Goal: Transaction & Acquisition: Purchase product/service

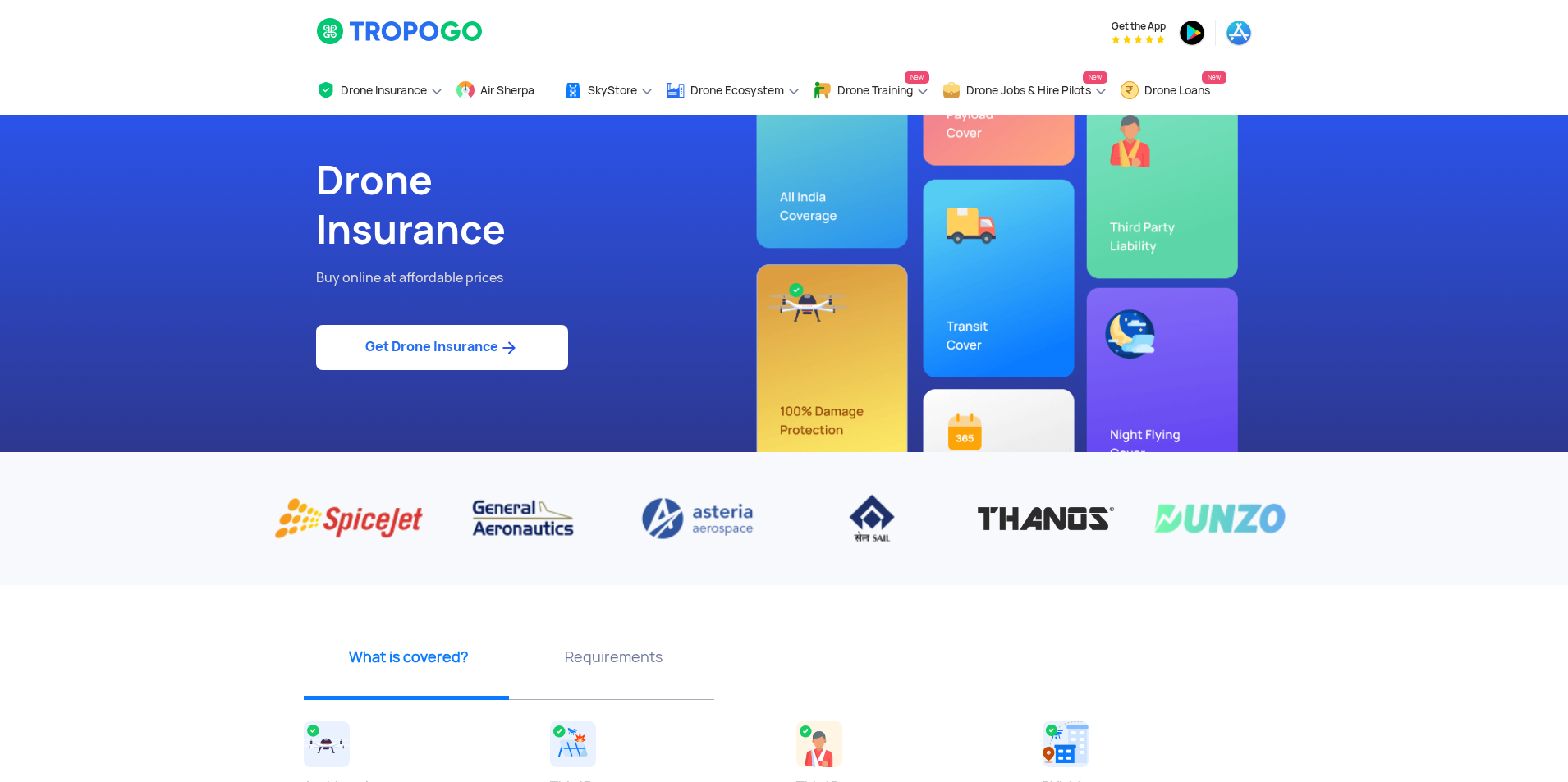
click at [445, 349] on link "Get Drone Insurance" at bounding box center [441, 347] width 252 height 45
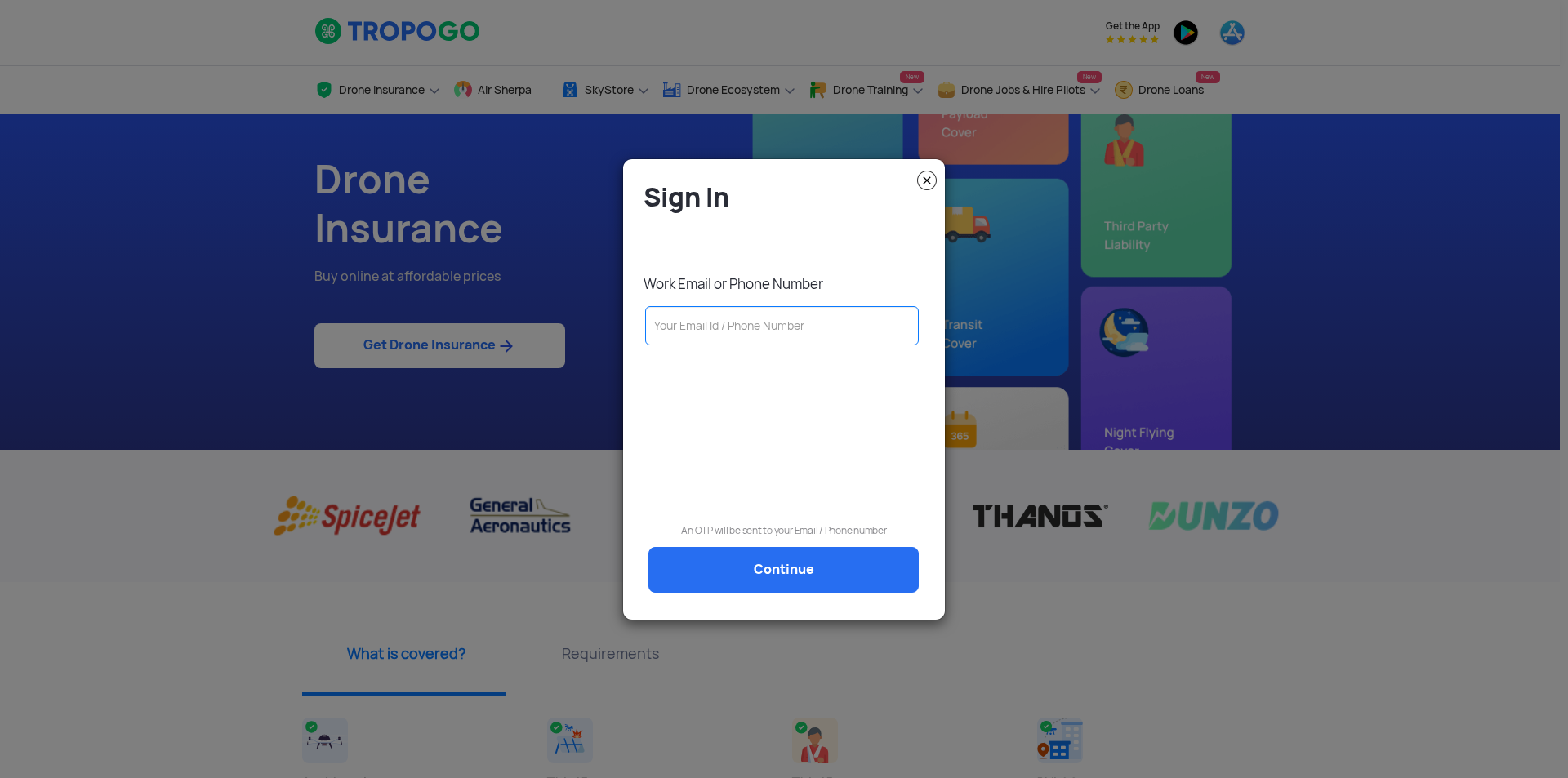
click at [728, 328] on input "text" at bounding box center [782, 326] width 273 height 40
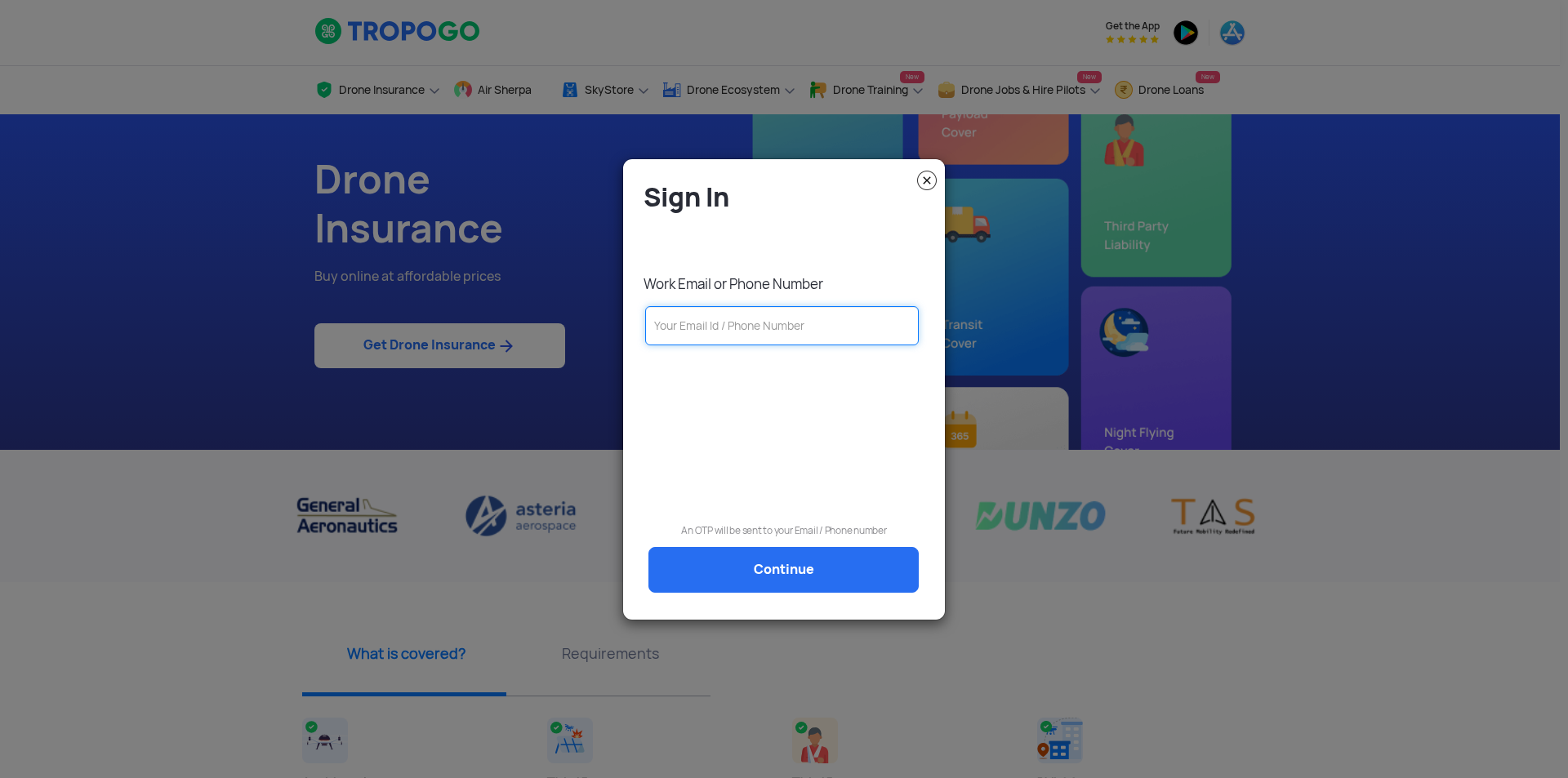
paste input "[EMAIL_ADDRESS][DOMAIN_NAME]"
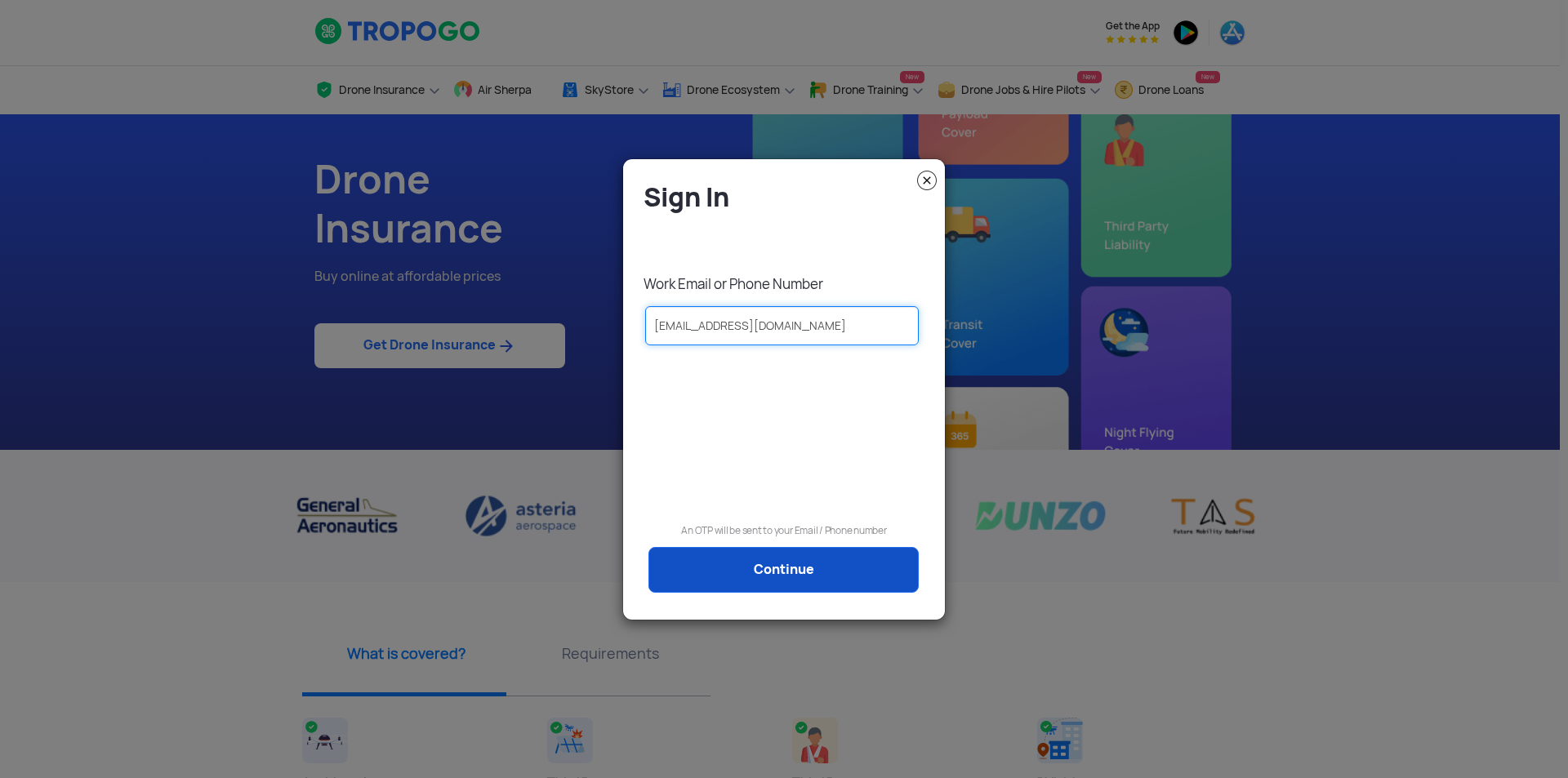
type input "[EMAIL_ADDRESS][DOMAIN_NAME]"
click at [794, 567] on link "Continue" at bounding box center [784, 570] width 271 height 46
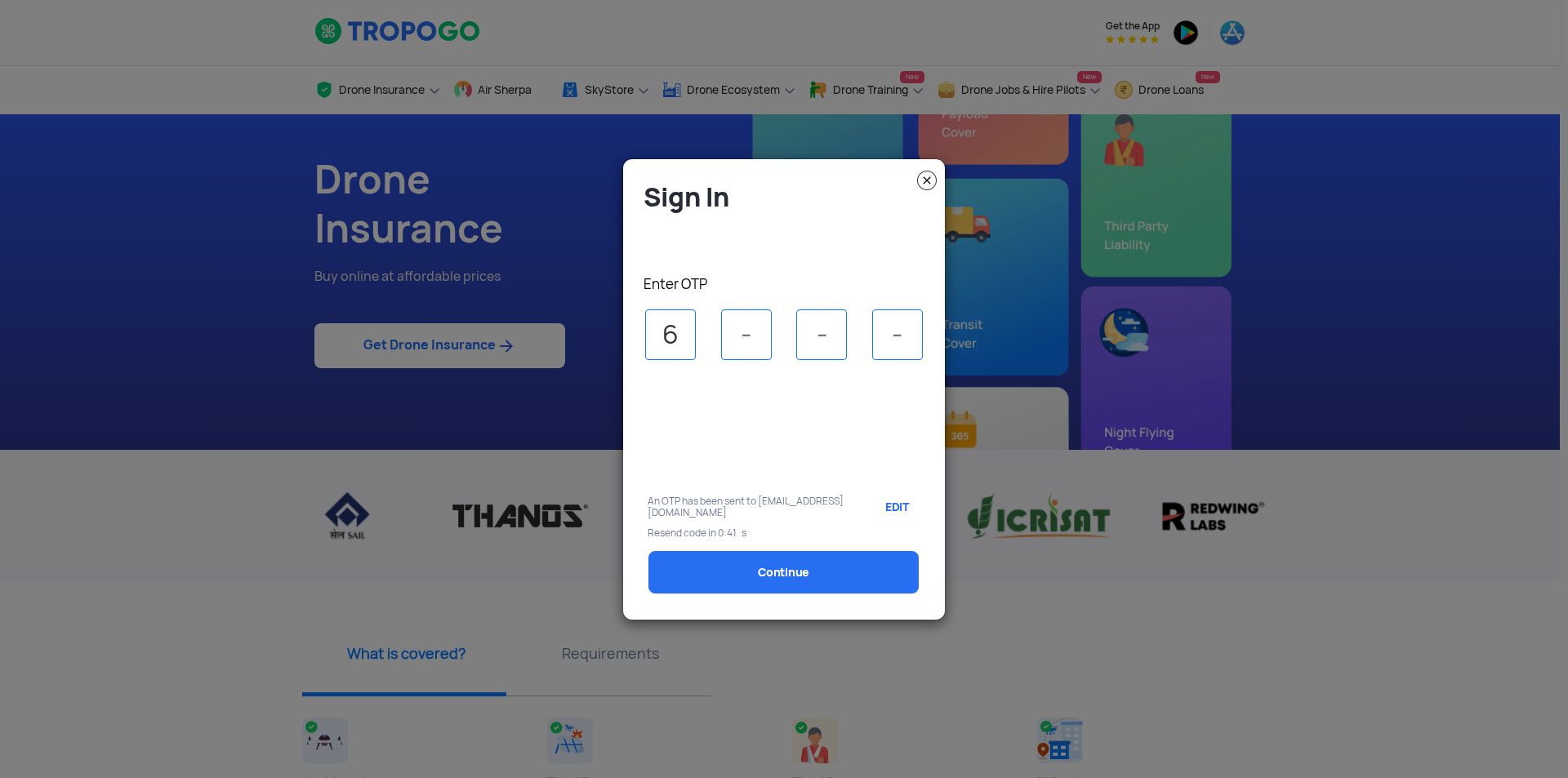
type input "6"
type input "3"
type input "5"
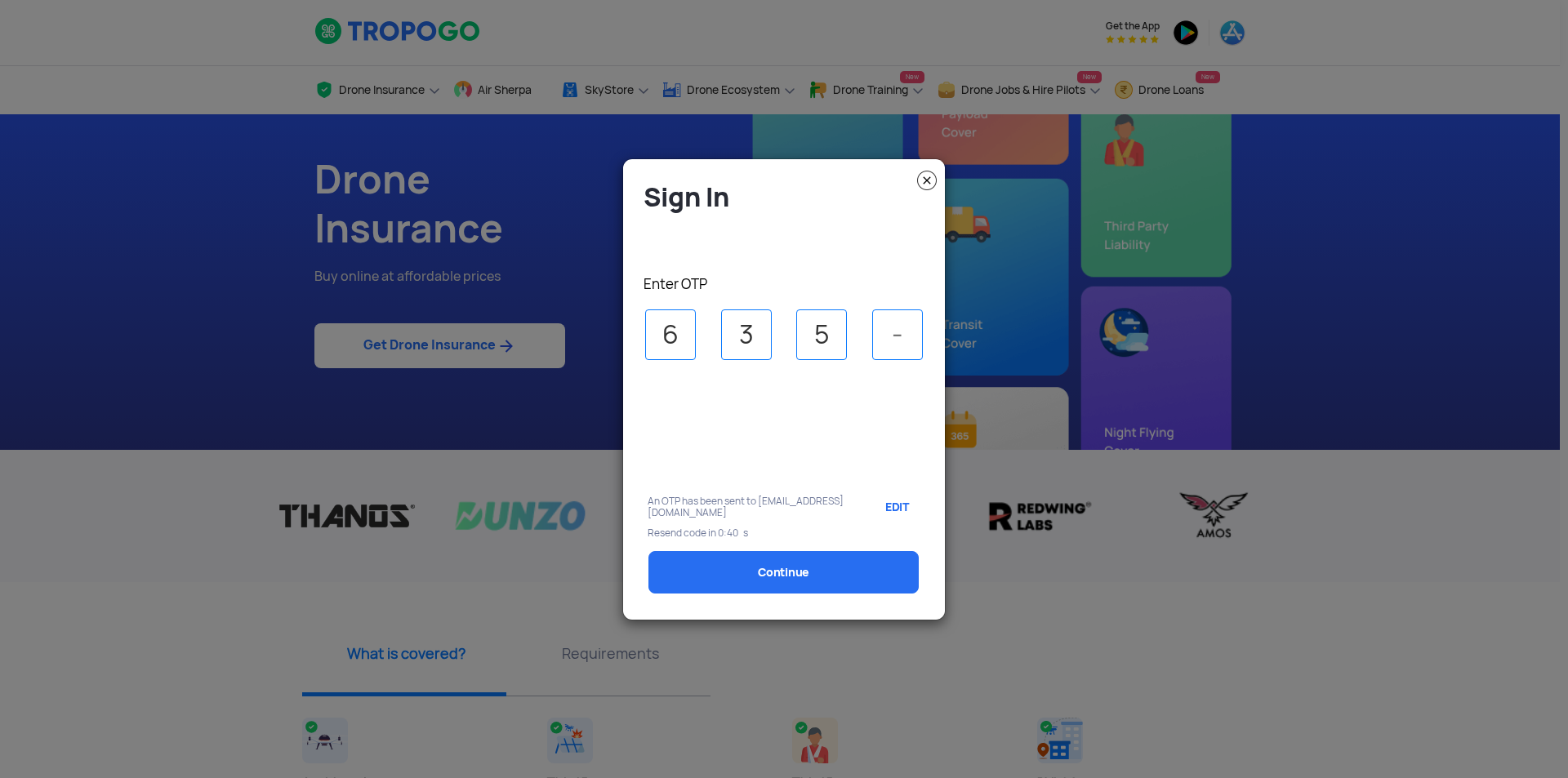
type input "0"
select select "1000000"
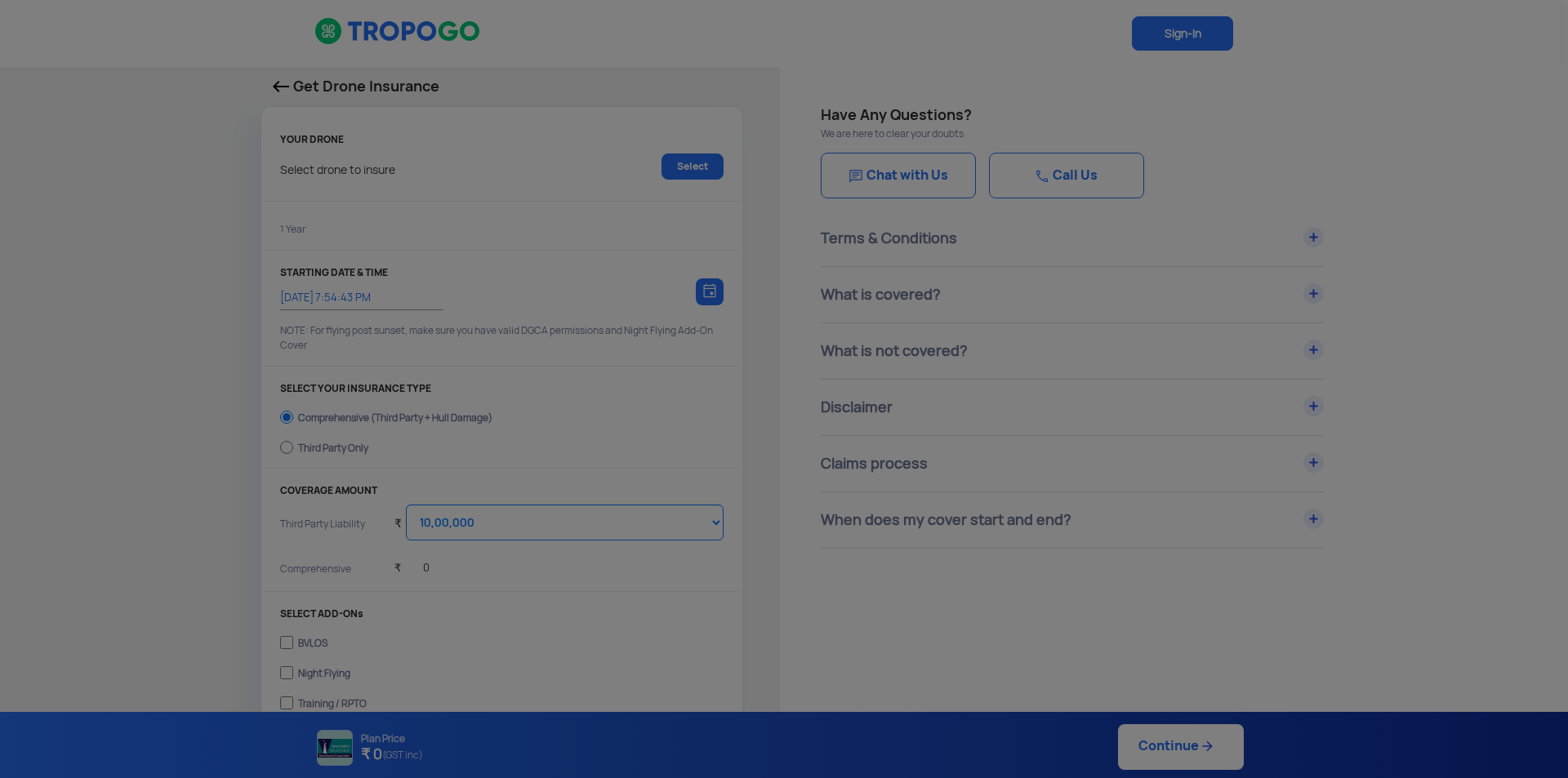
type input "[EMAIL_ADDRESS]"
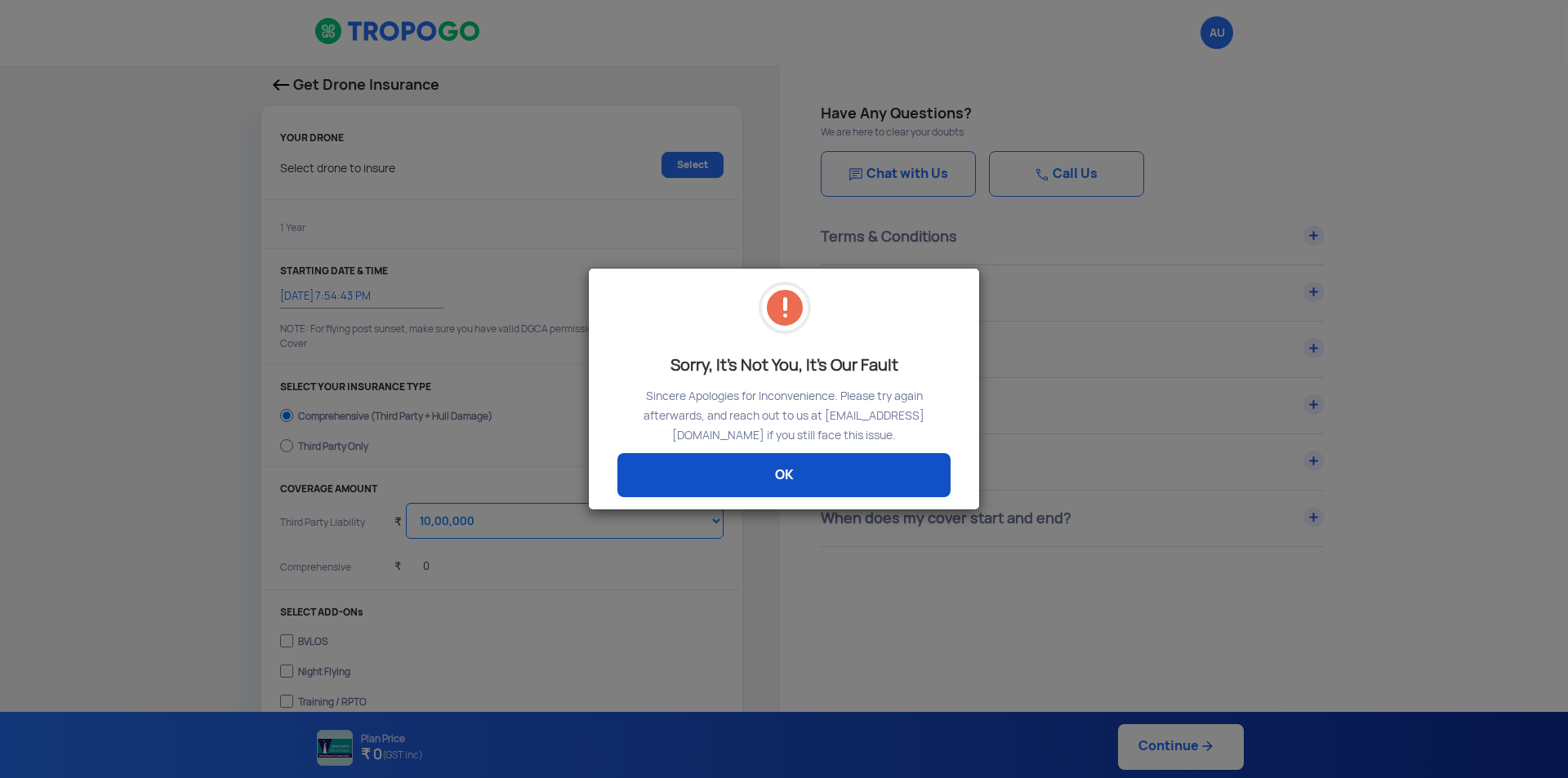
click at [781, 481] on link "OK" at bounding box center [784, 475] width 333 height 44
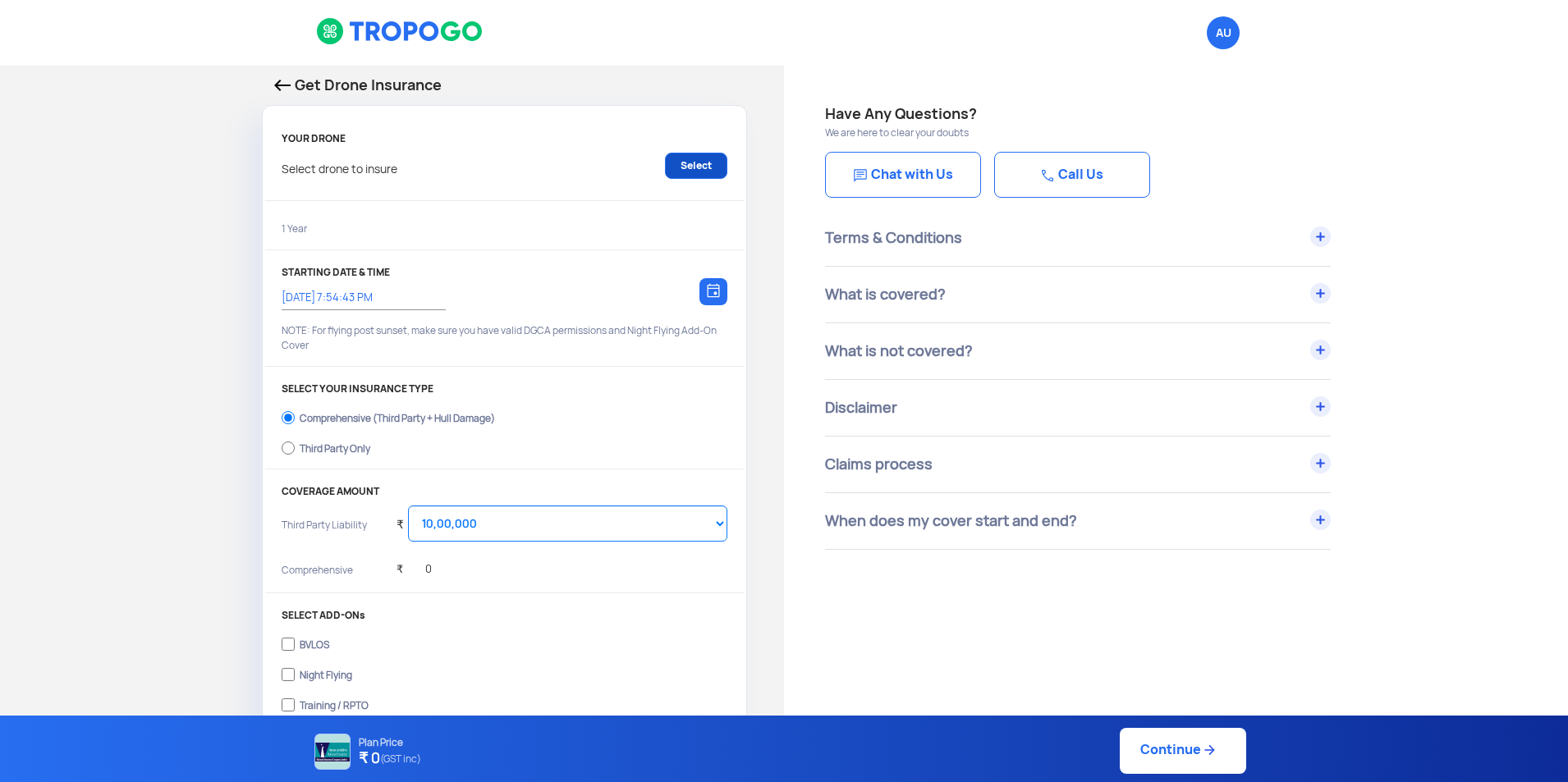
click at [703, 168] on link "Select" at bounding box center [696, 166] width 63 height 26
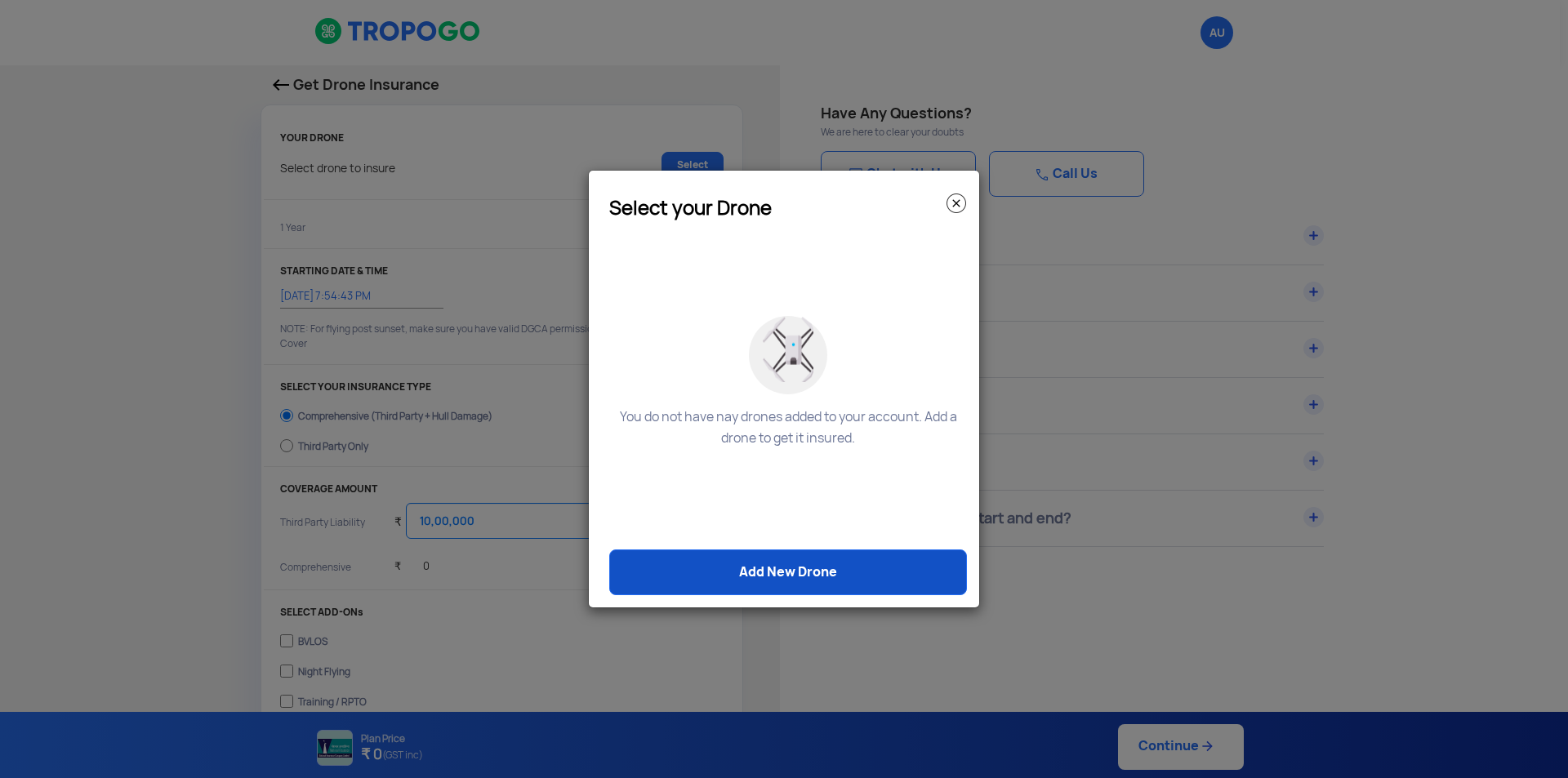
click at [771, 581] on link "Add New Drone" at bounding box center [788, 573] width 358 height 46
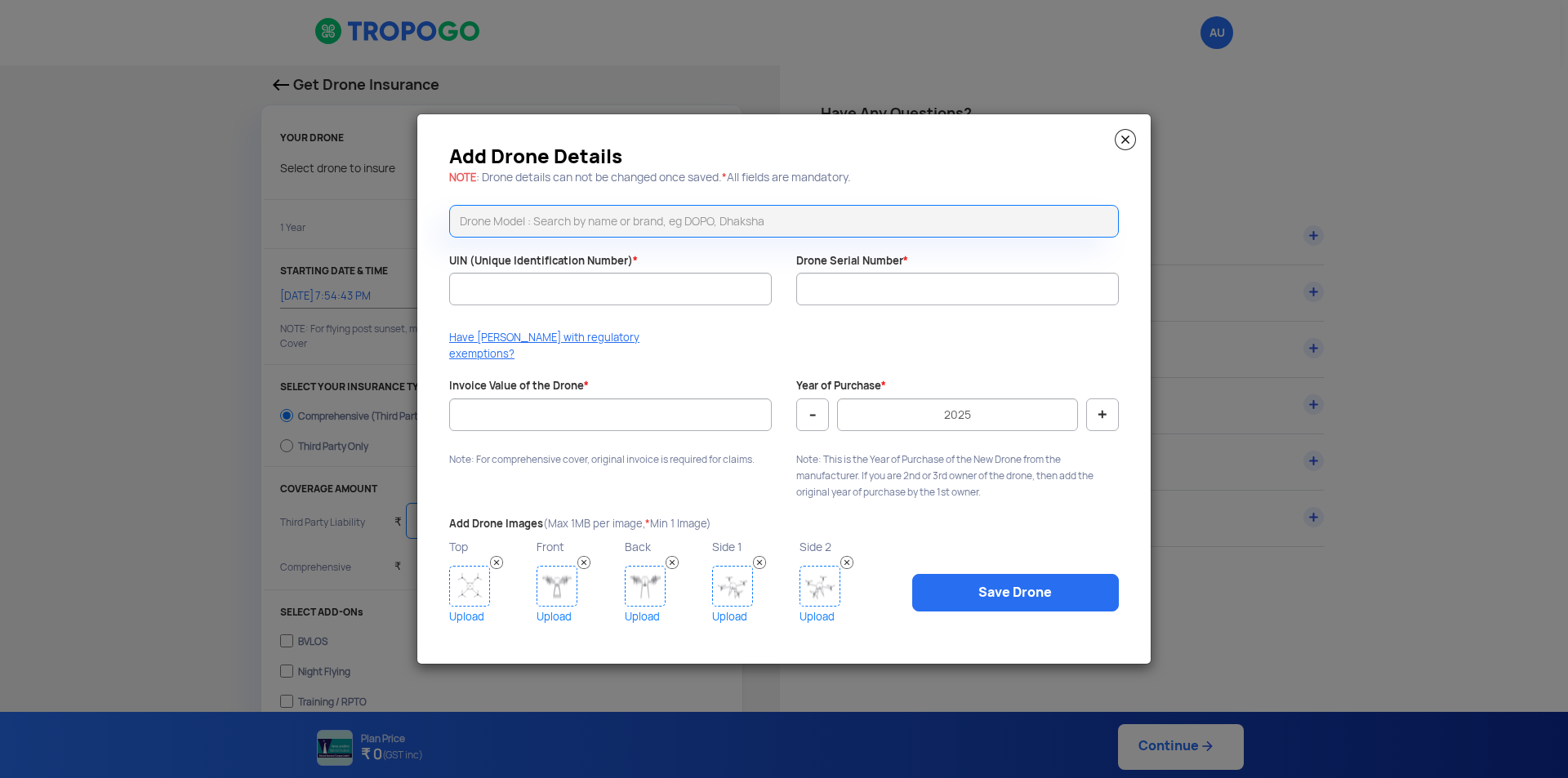
click at [1121, 149] on img at bounding box center [1125, 140] width 21 height 21
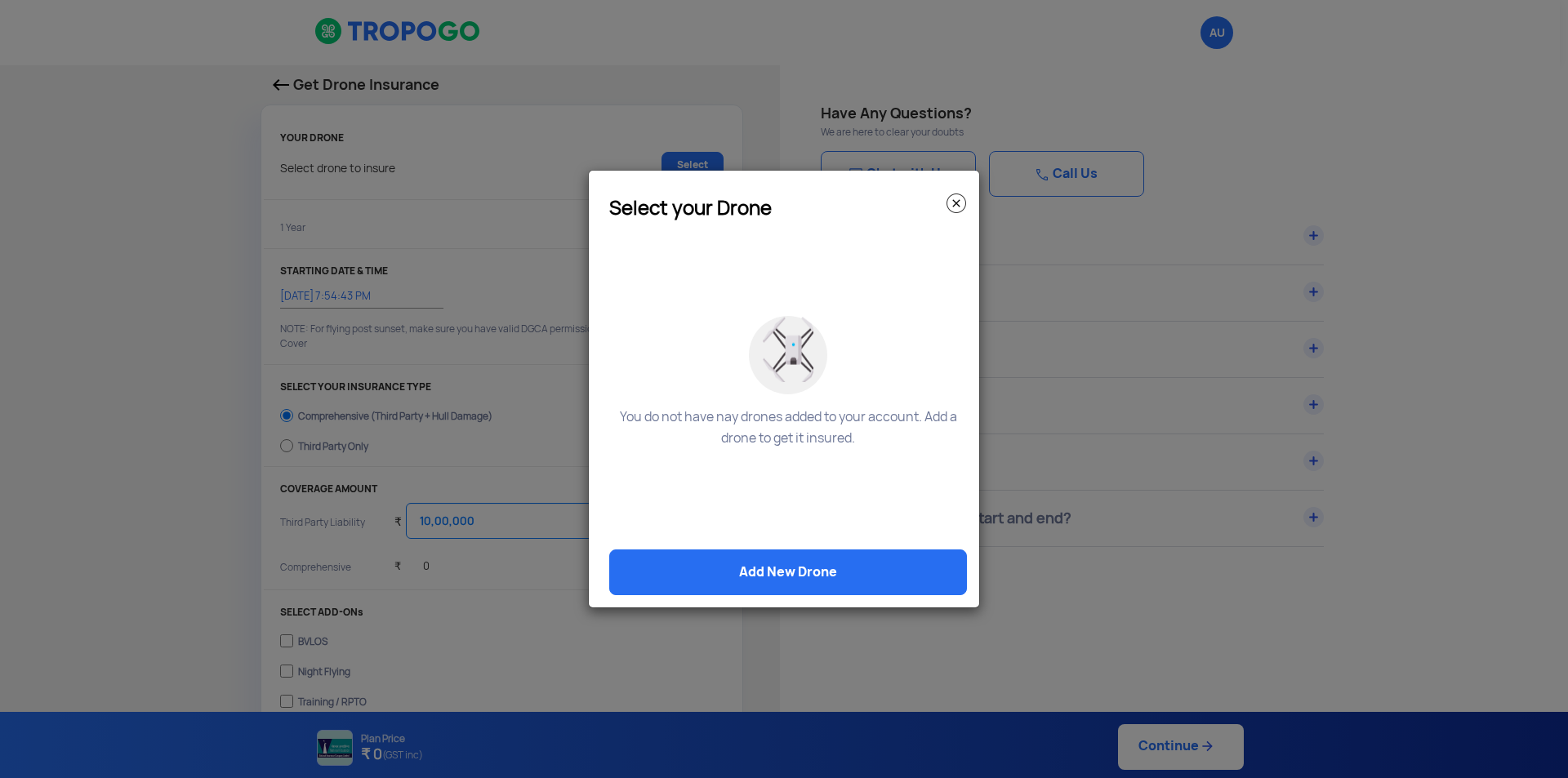
click at [960, 204] on img at bounding box center [957, 203] width 19 height 19
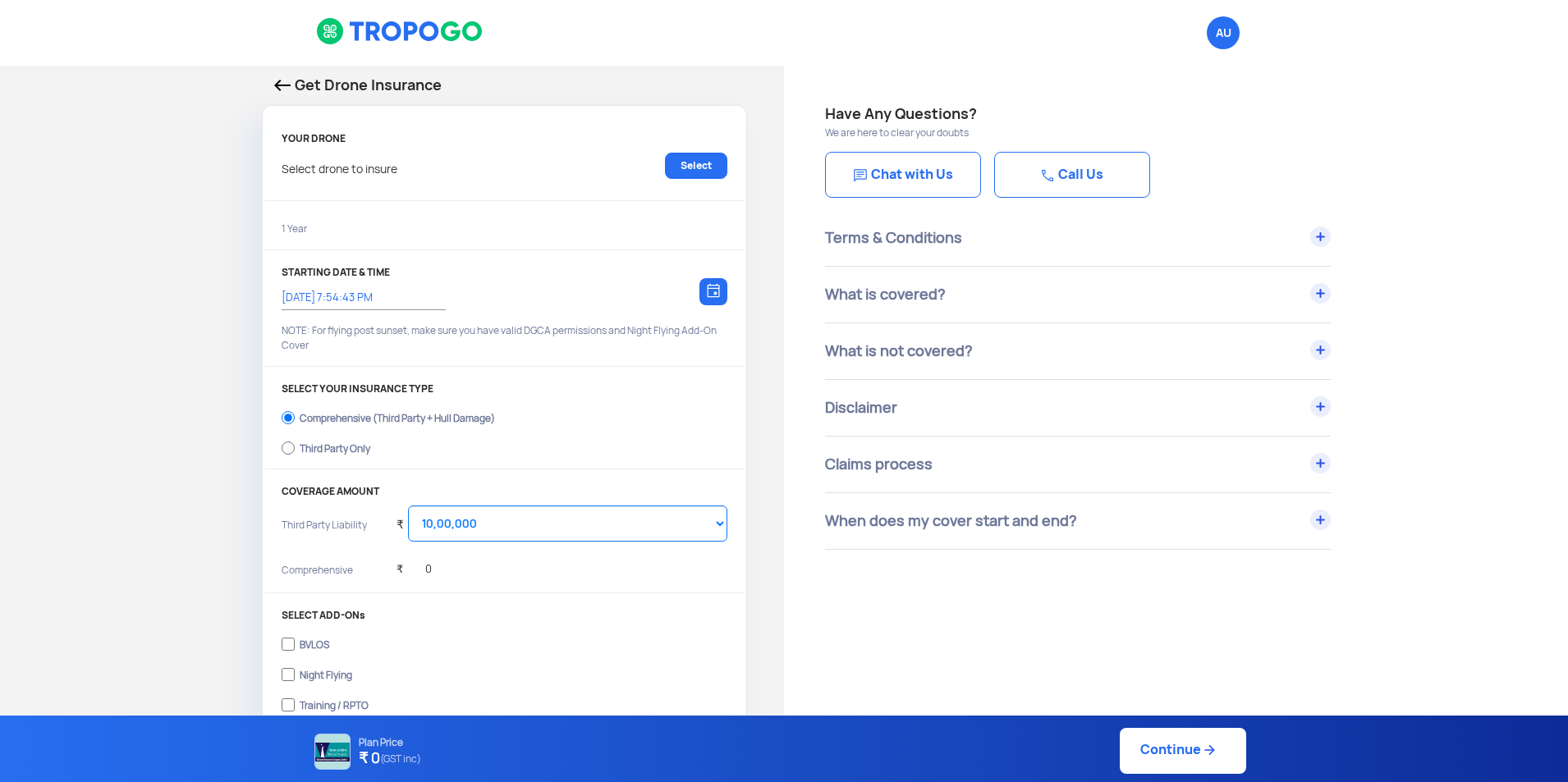
click at [296, 295] on input "[DATE] 7:54:43 PM" at bounding box center [355, 297] width 147 height 15
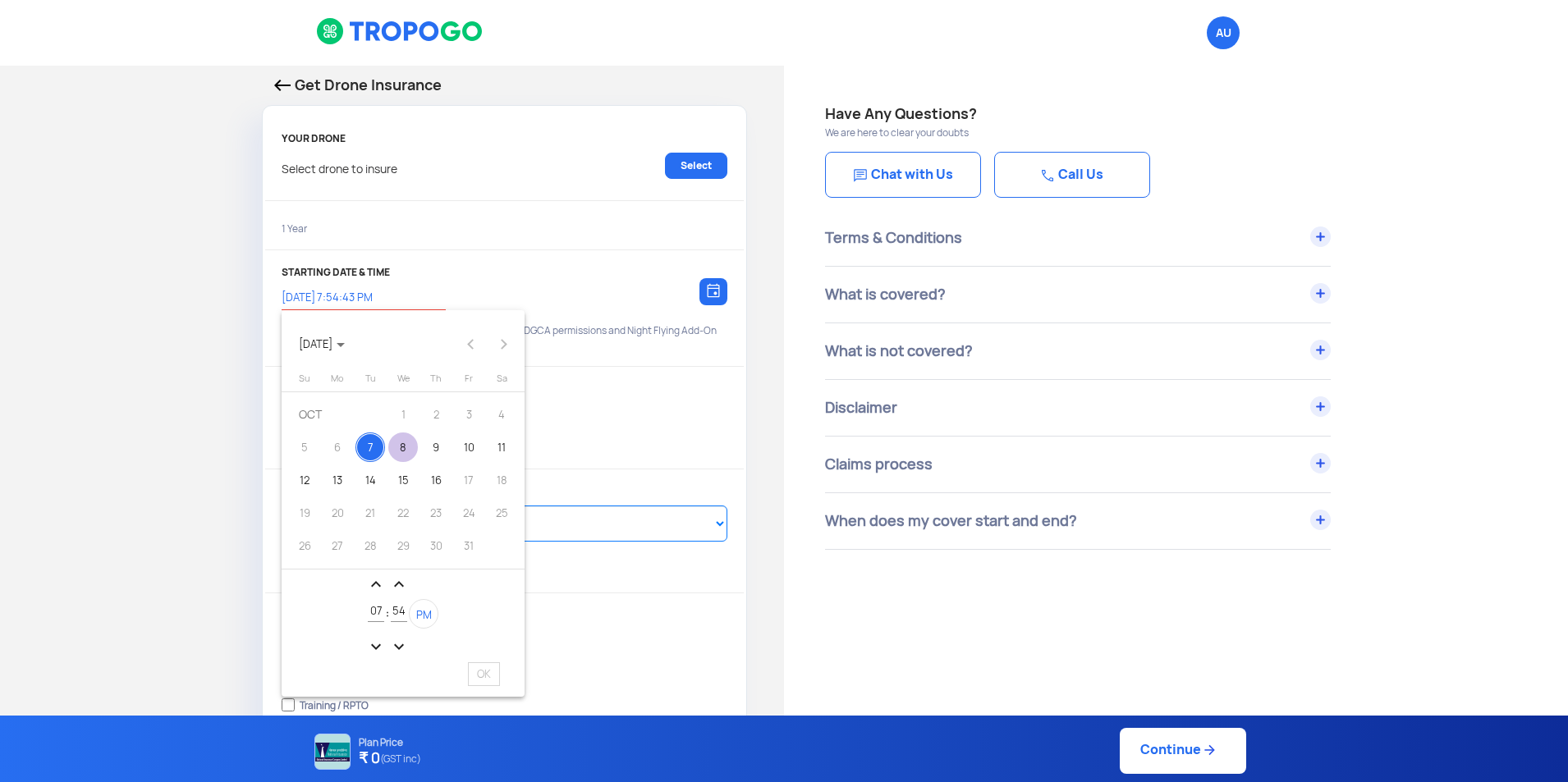
click at [393, 455] on div "8" at bounding box center [403, 447] width 29 height 29
click at [488, 673] on span "OK" at bounding box center [484, 673] width 32 height 24
type input "[DATE] 7:54:43 PM"
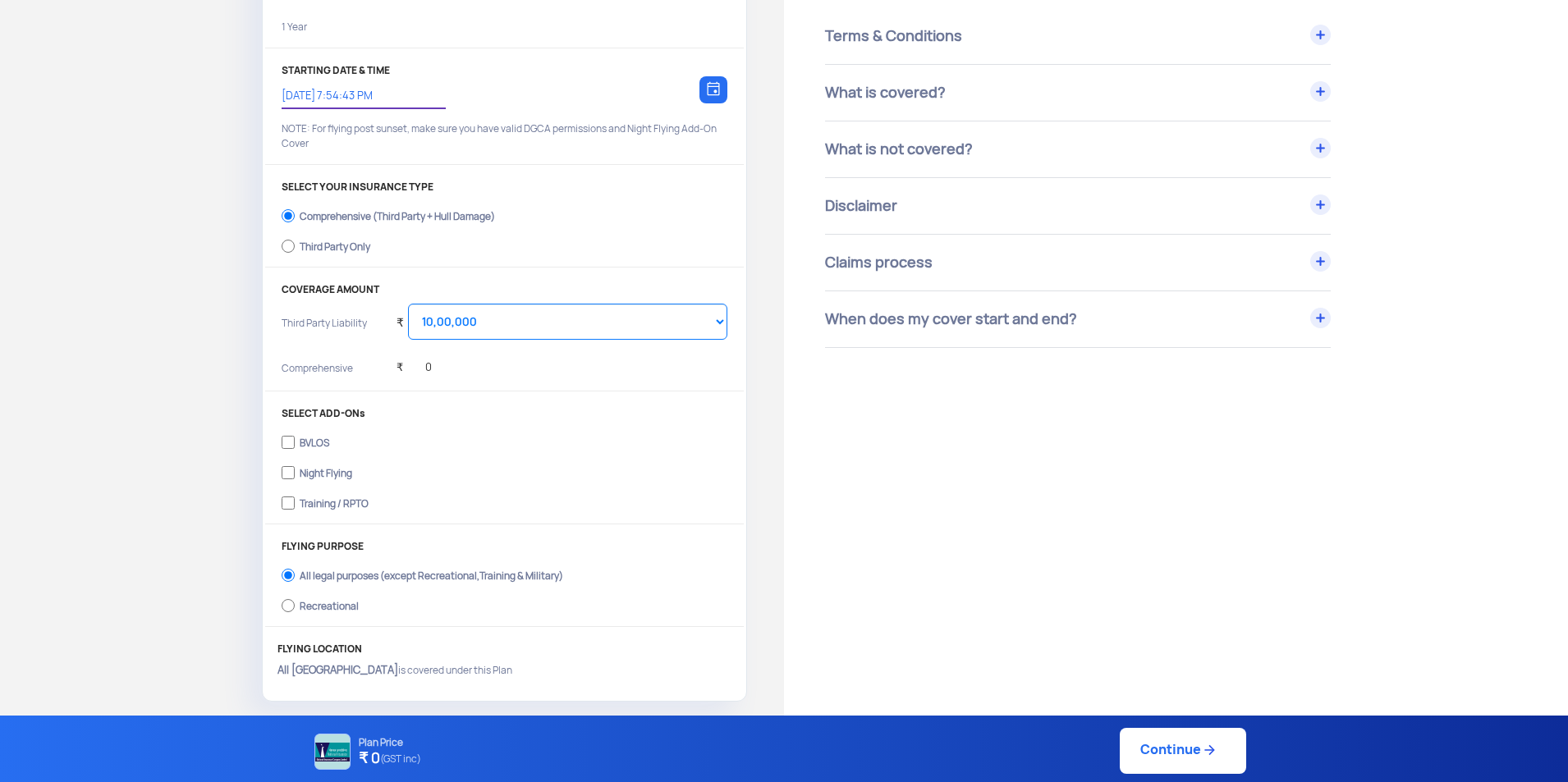
scroll to position [164, 0]
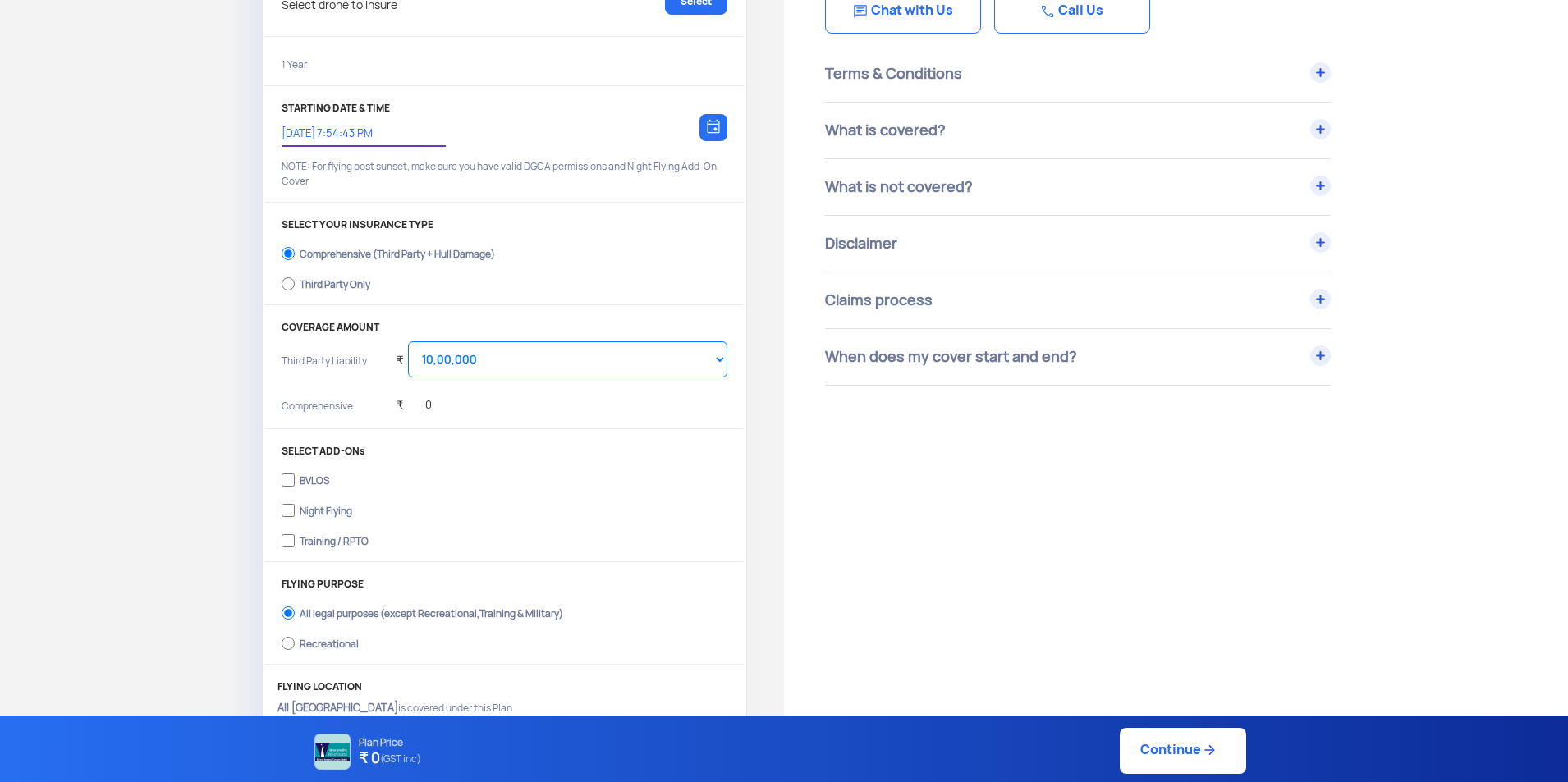
click at [364, 282] on div "Third Party Only" at bounding box center [335, 282] width 71 height 6
click at [295, 282] on input "Third Party Only" at bounding box center [288, 284] width 13 height 23
radio input "true"
select select "2000000"
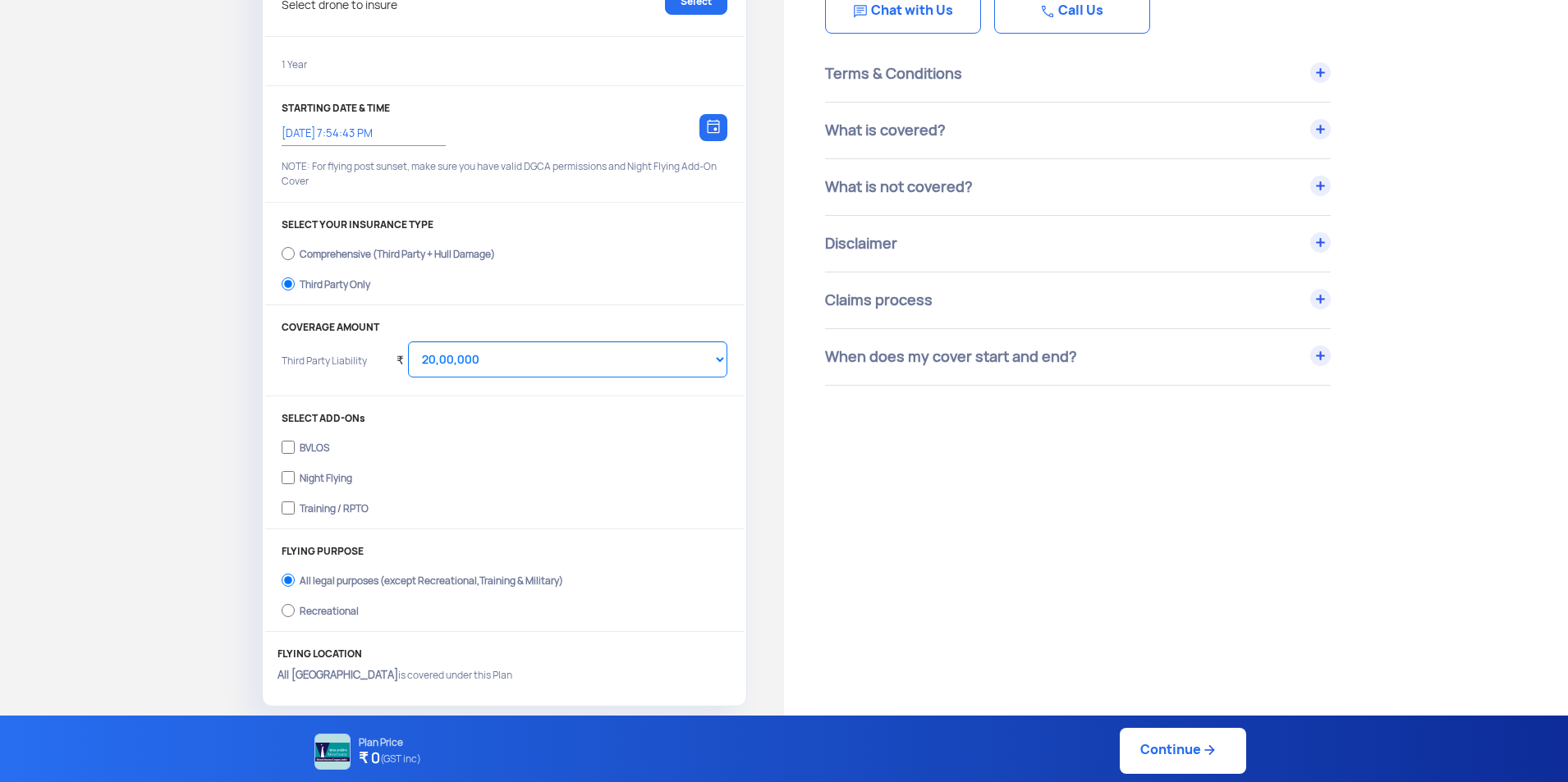
click at [358, 253] on div "Comprehensive (Third Party + Hull Damage)" at bounding box center [396, 252] width 195 height 6
click at [295, 253] on input "Comprehensive (Third Party + Hull Damage)" at bounding box center [288, 253] width 13 height 23
radio input "true"
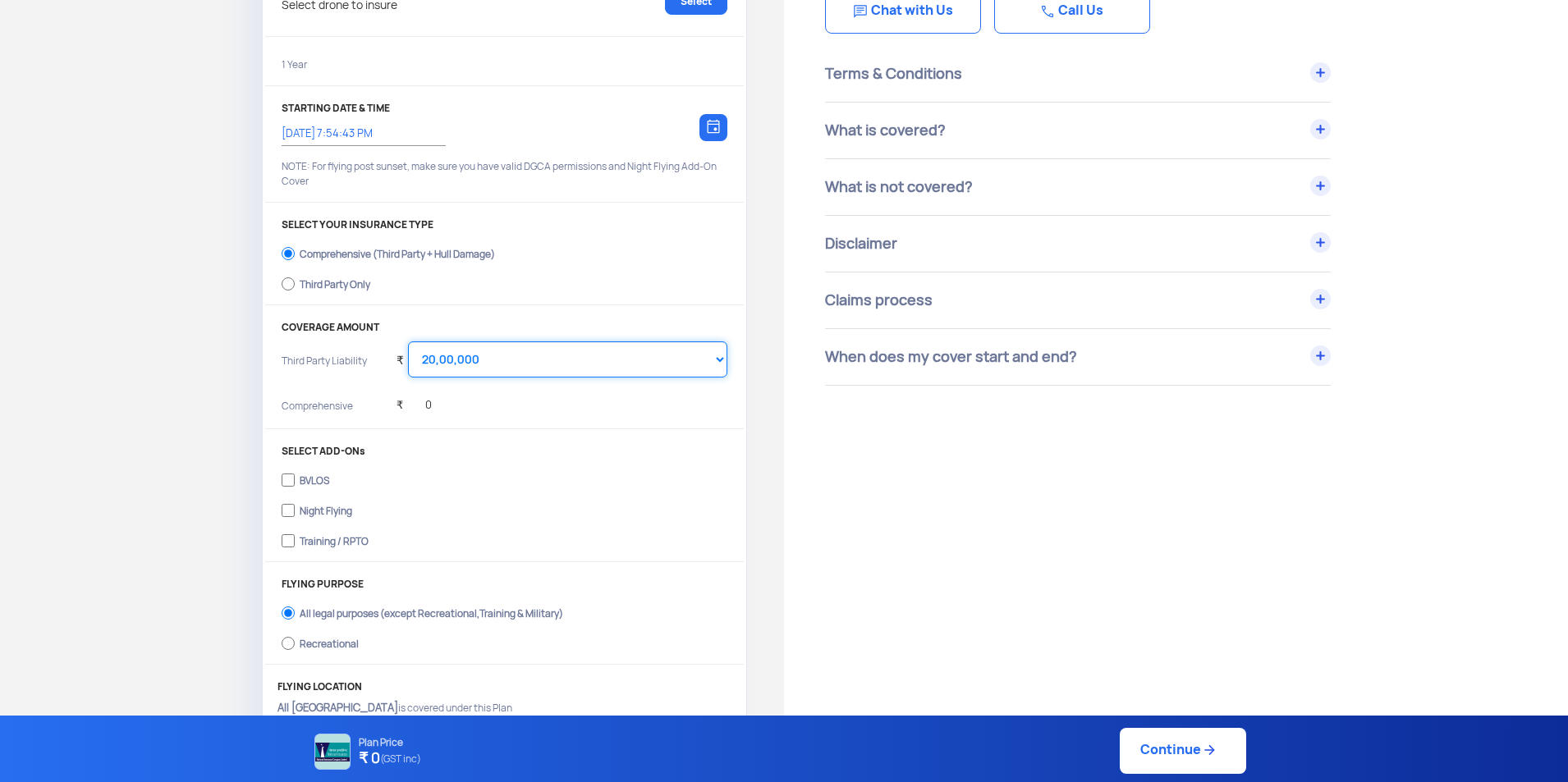
click at [473, 367] on select "Select Amount 10,00,000 15,00,000 20,00,000 25,00,000 30,00,000 35,00,000 40,00…" at bounding box center [568, 359] width 320 height 36
select select "1000000"
click at [408, 342] on select "Select Amount 10,00,000 15,00,000 20,00,000 25,00,000 30,00,000 35,00,000 40,00…" at bounding box center [568, 359] width 320 height 36
click at [222, 412] on div "Get Drone Insurance YOUR DRONE Select drone to insure Select 1 Year STARTING DA…" at bounding box center [392, 324] width 784 height 846
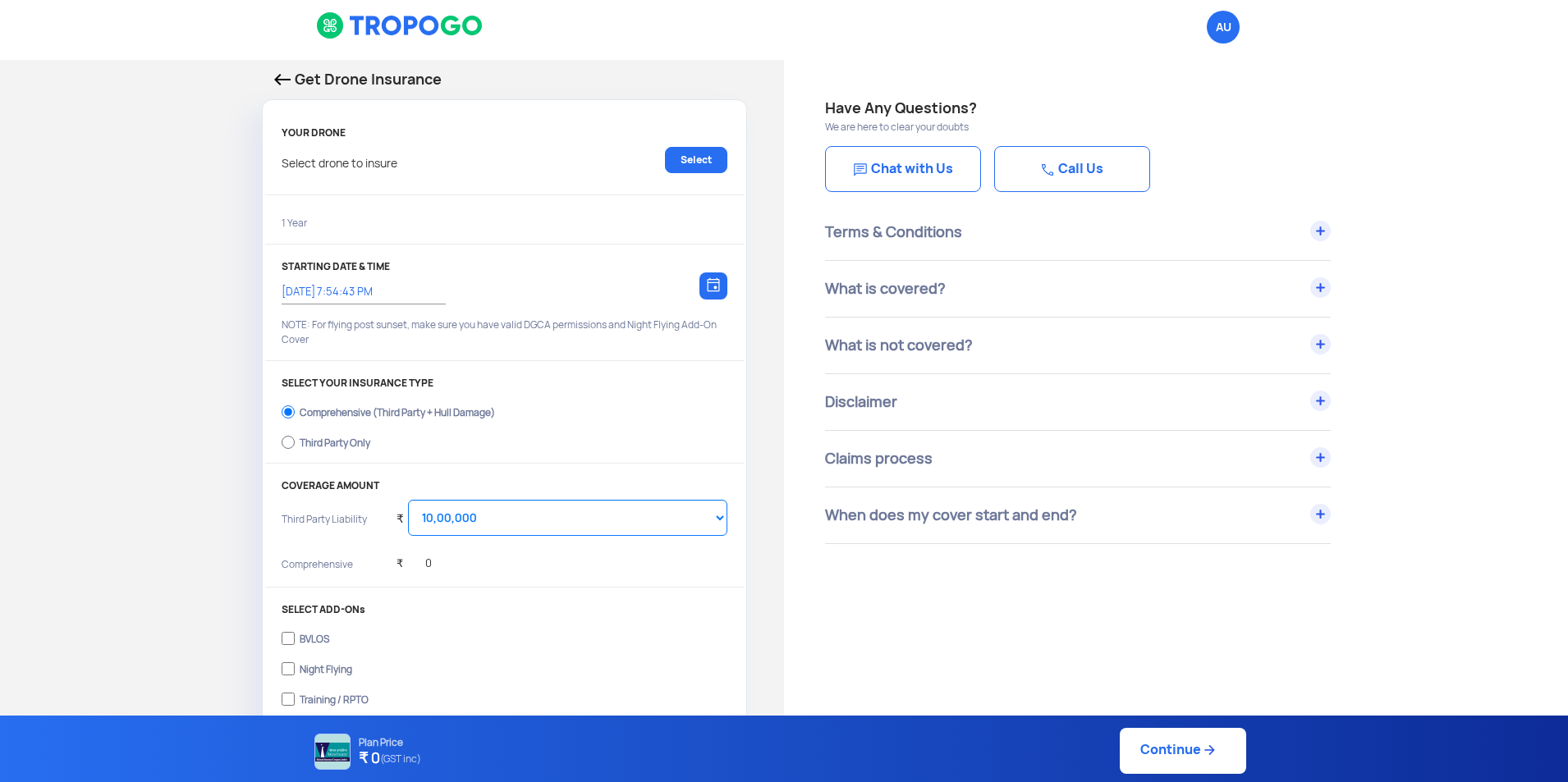
scroll to position [0, 0]
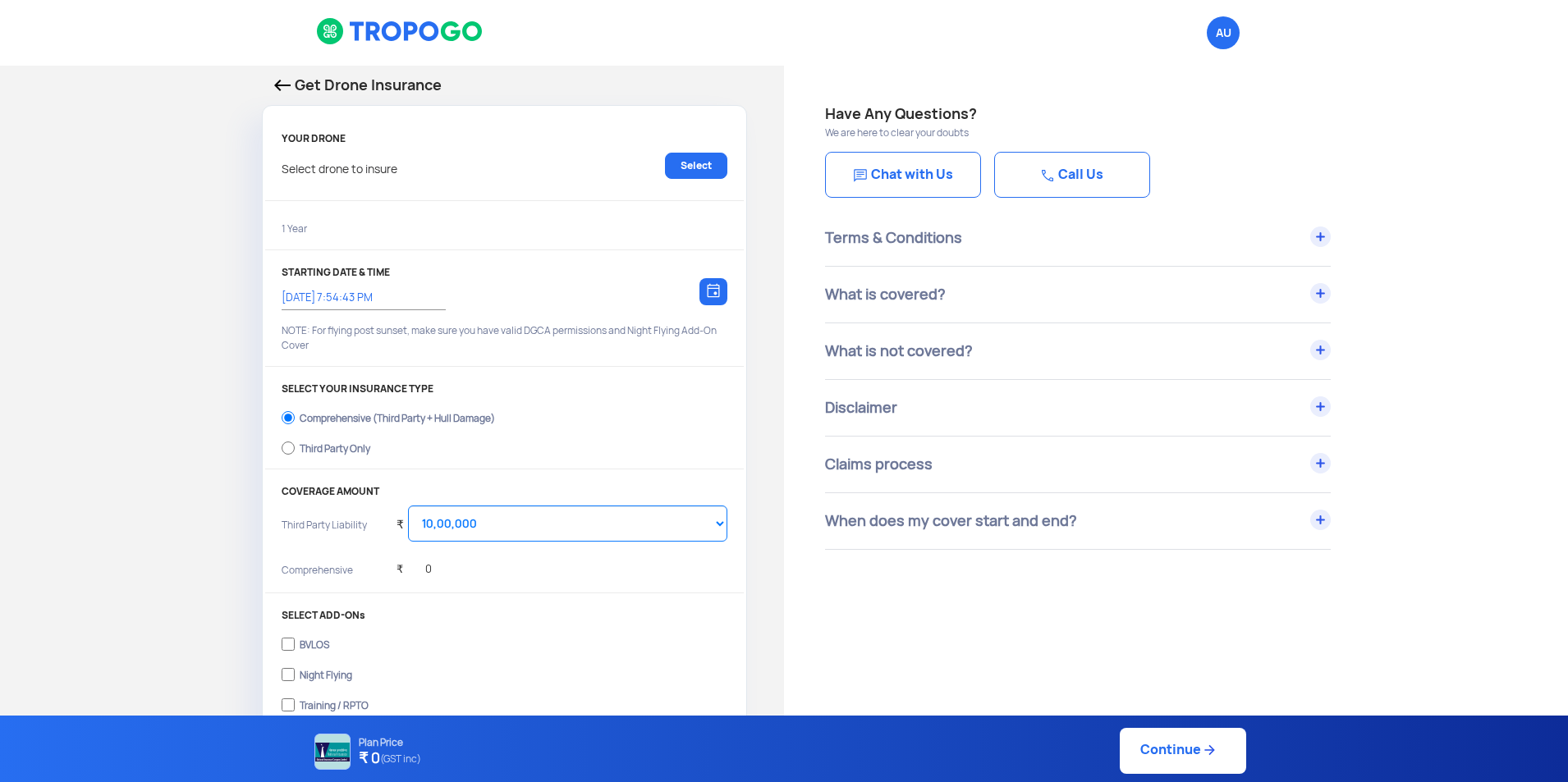
click at [424, 572] on div "₹ 0" at bounding box center [414, 565] width 35 height 45
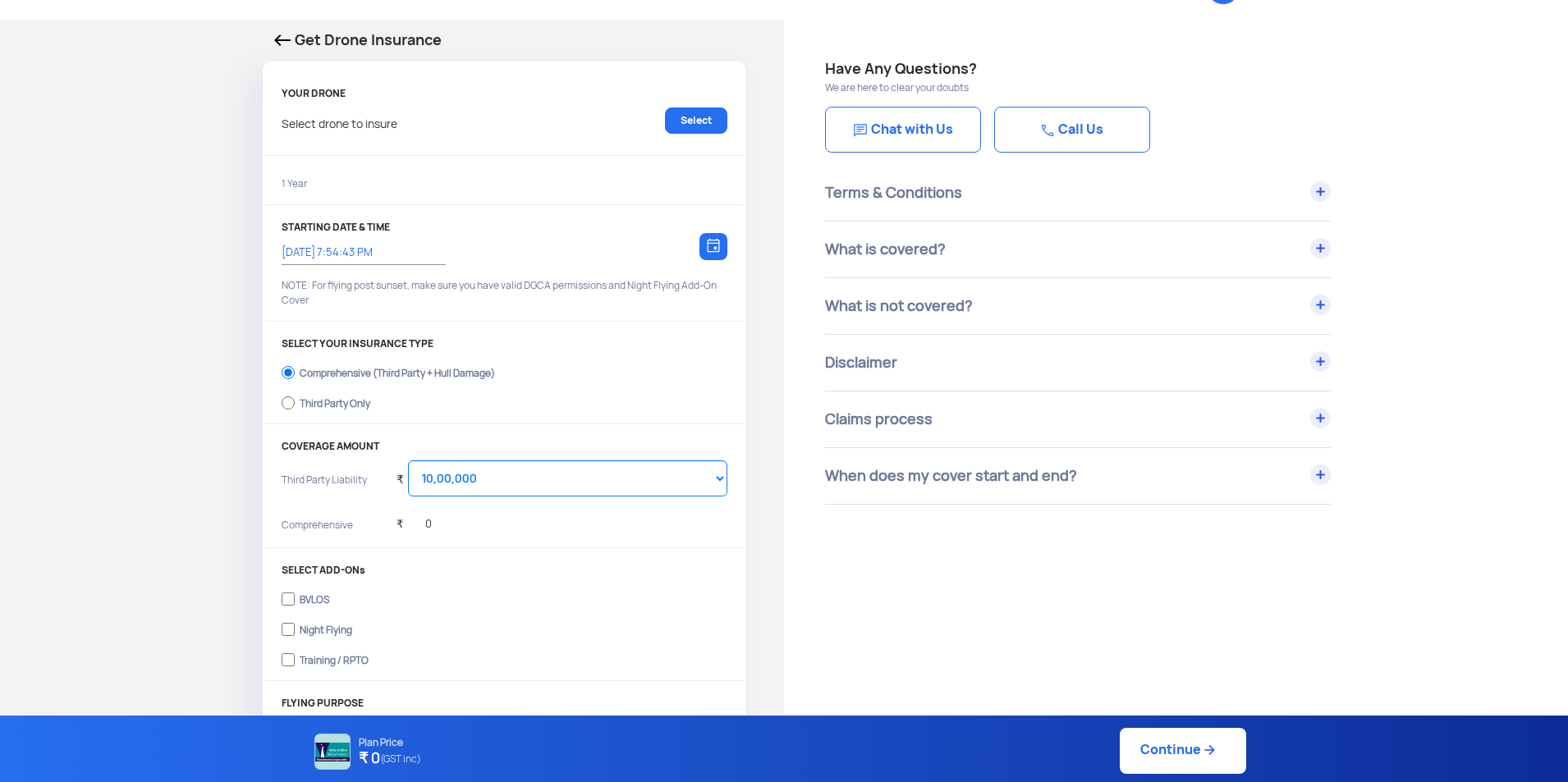
scroll to position [82, 0]
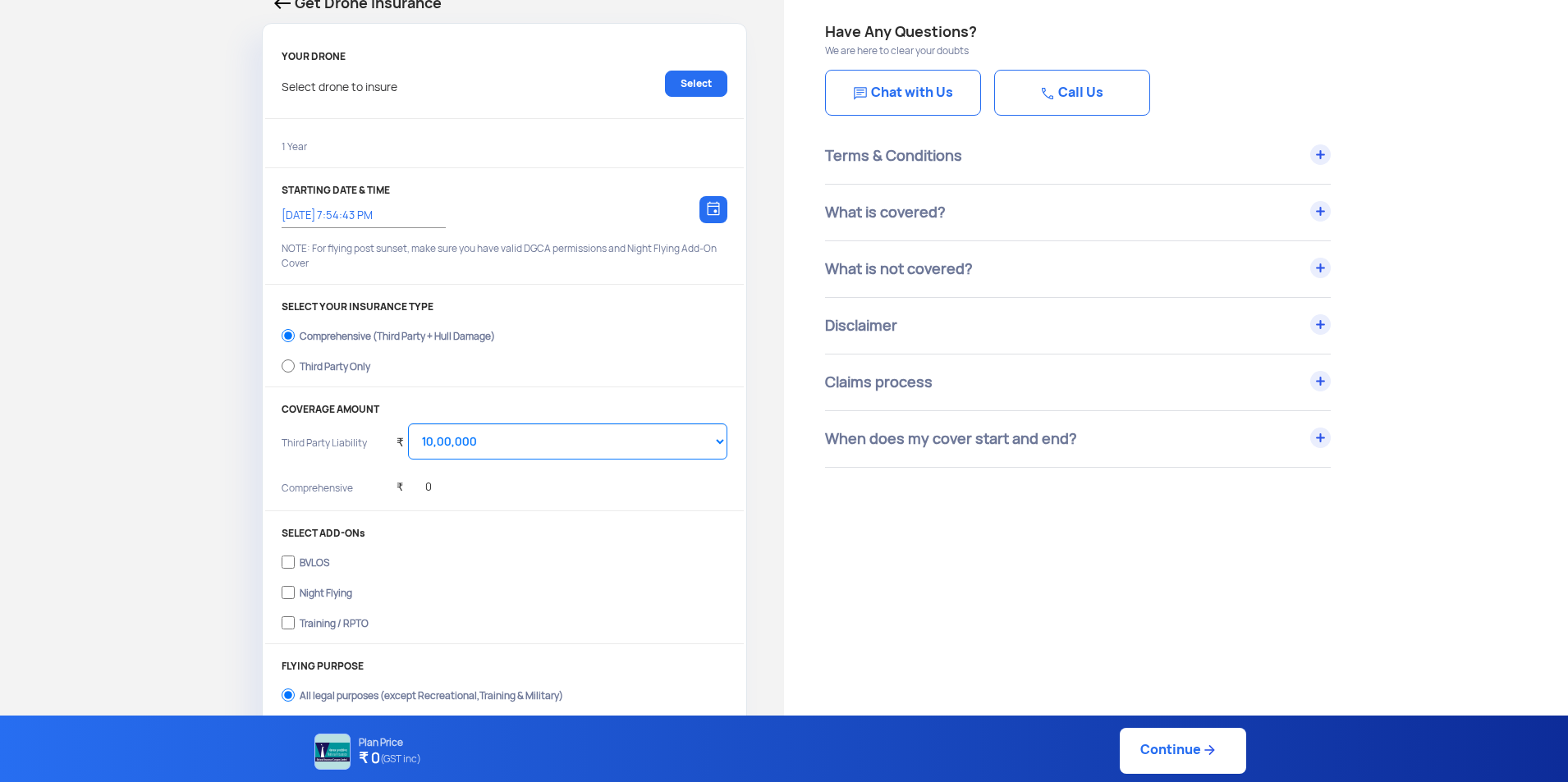
click at [337, 368] on div "Third Party Only" at bounding box center [335, 364] width 71 height 6
click at [295, 368] on input "Third Party Only" at bounding box center [288, 366] width 13 height 23
radio input "true"
select select "2000000"
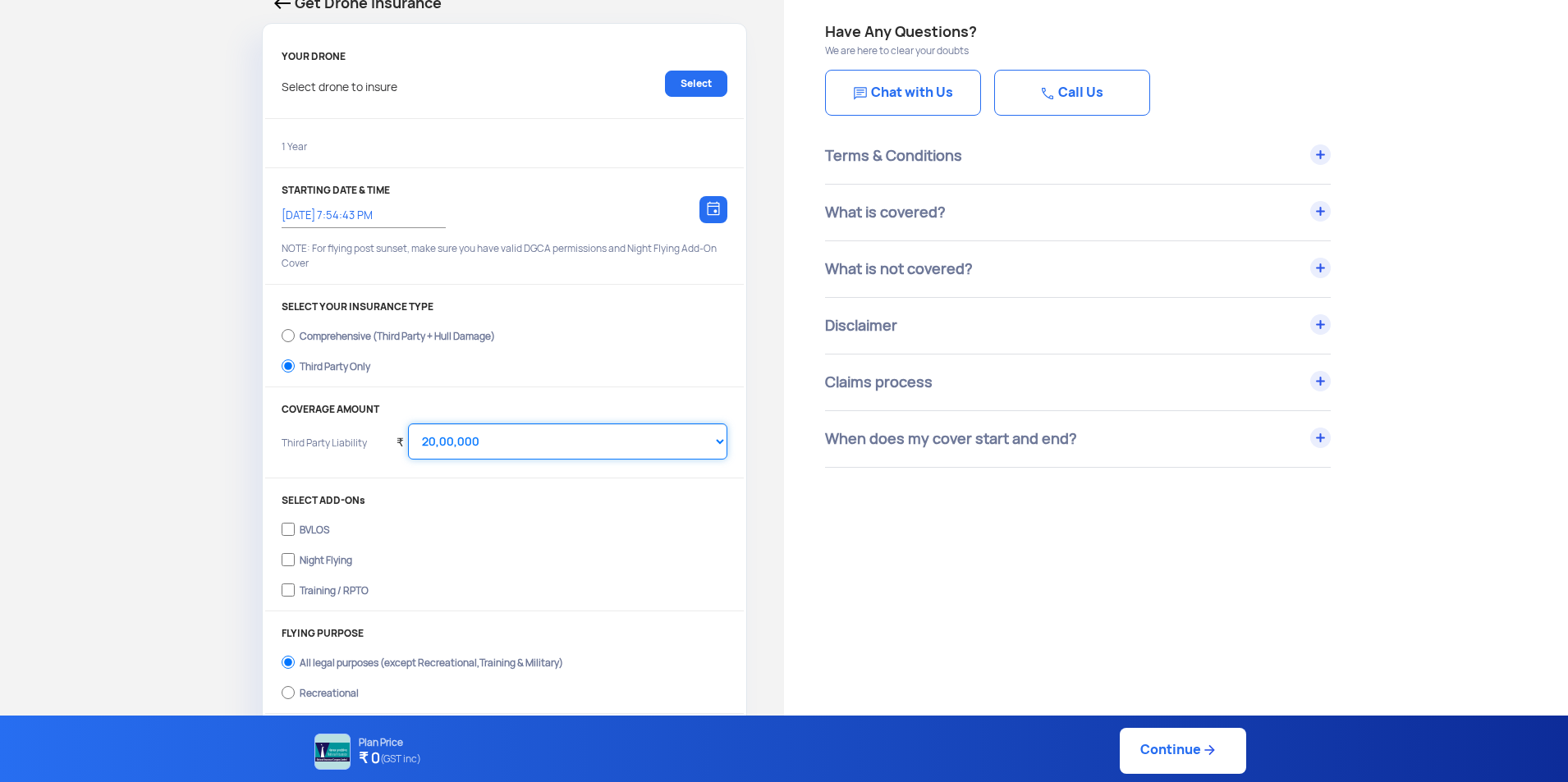
click at [478, 443] on select "Select Amount 20,00,000 25,00,000 30,00,000 35,00,000 40,00,000 45,00,000 50,00…" at bounding box center [568, 441] width 320 height 36
click at [408, 424] on select "Select Amount 20,00,000 25,00,000 30,00,000 35,00,000 40,00,000 45,00,000 50,00…" at bounding box center [568, 441] width 320 height 36
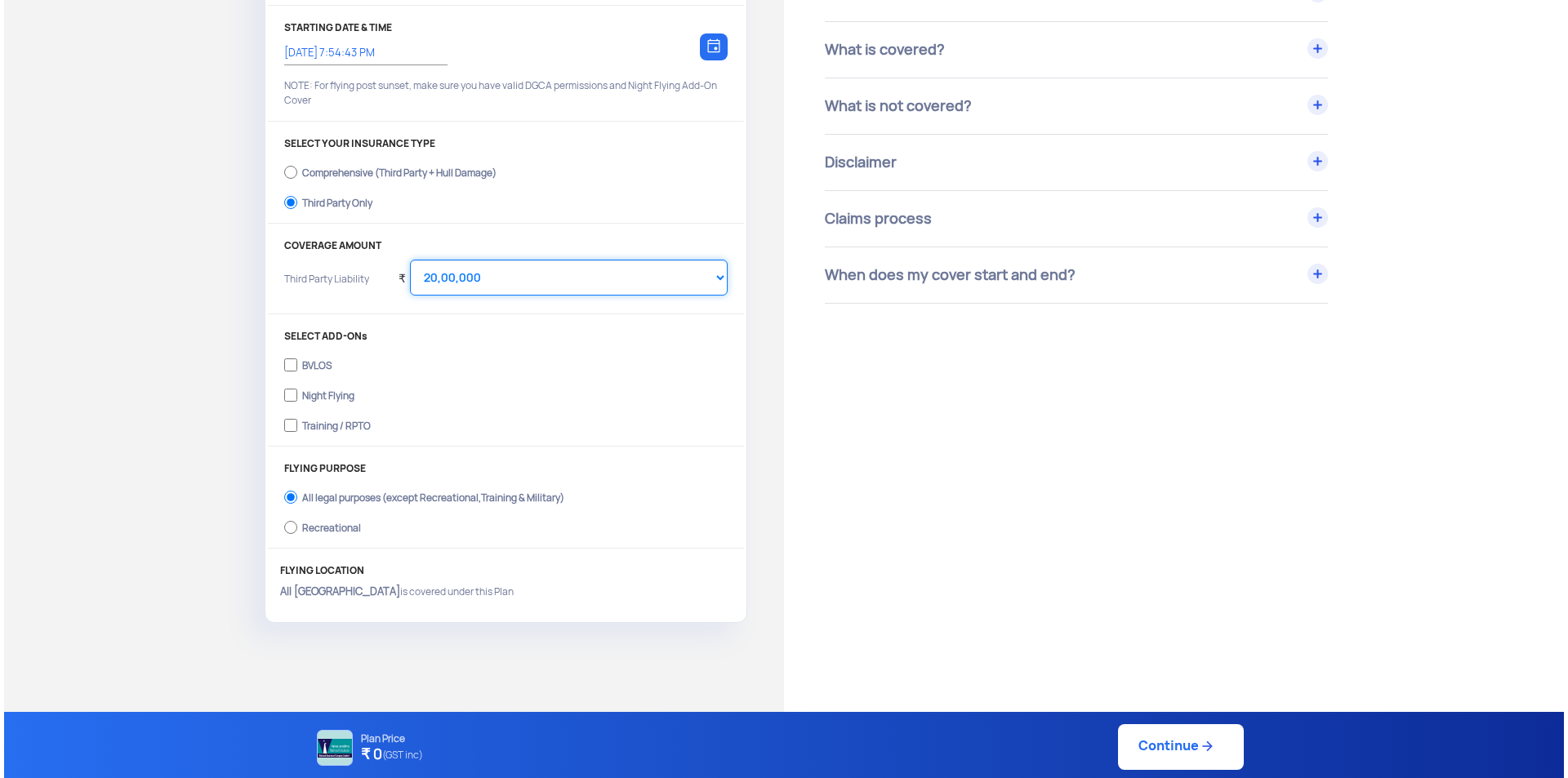
scroll to position [245, 0]
click at [1162, 747] on link "Continue" at bounding box center [1176, 747] width 126 height 46
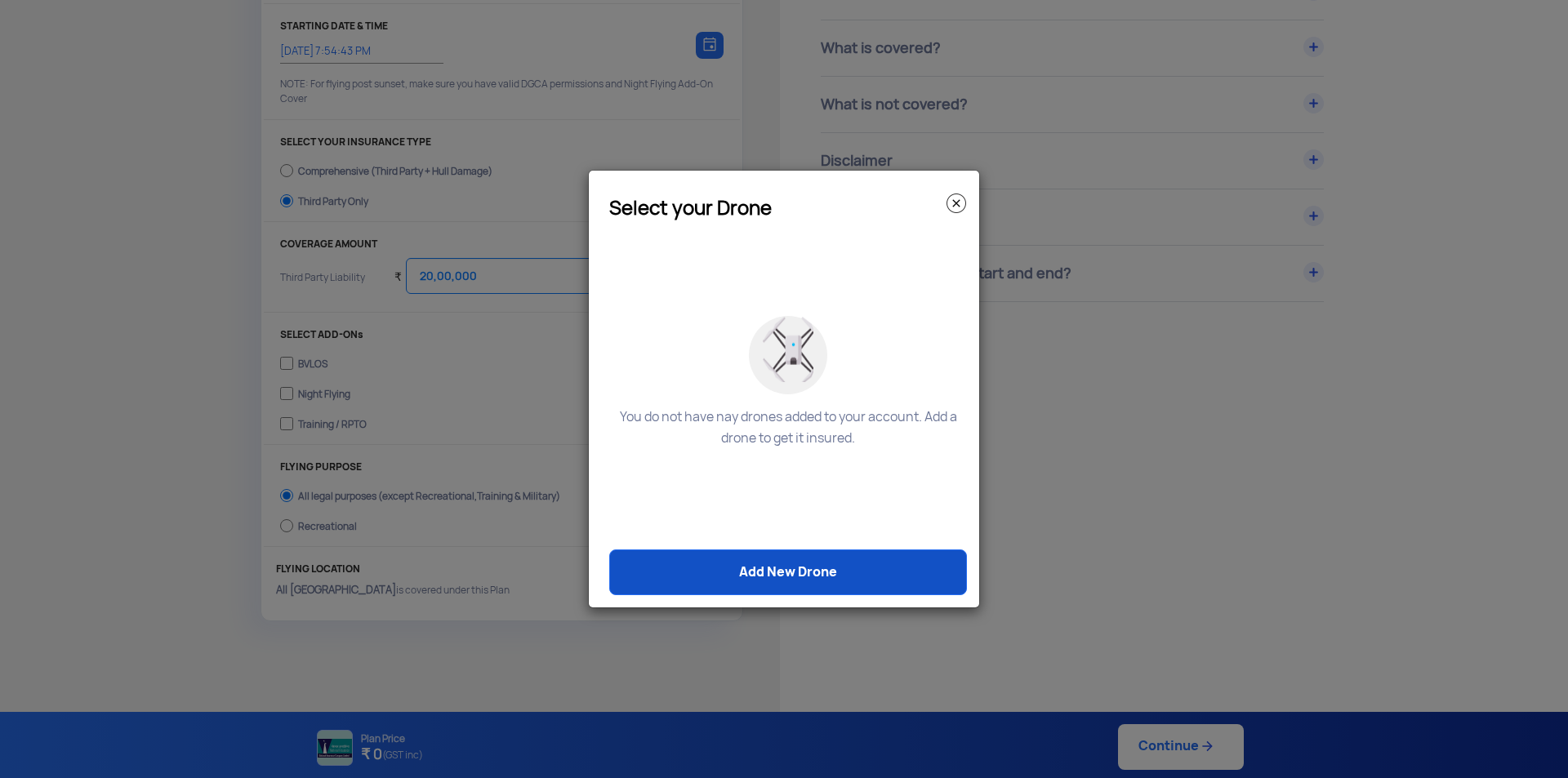
click at [809, 572] on link "Add New Drone" at bounding box center [788, 573] width 358 height 46
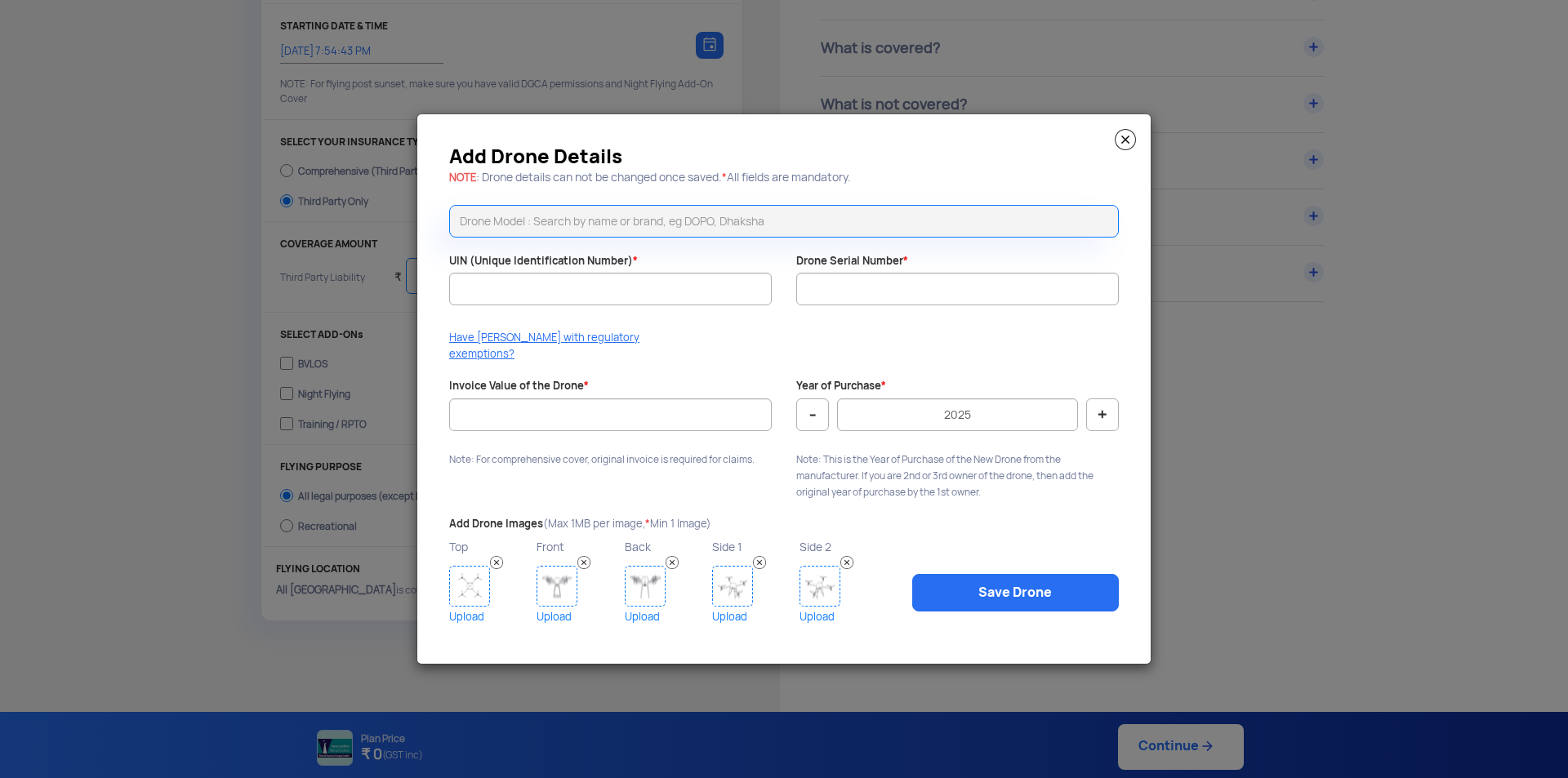
click at [546, 231] on input "text" at bounding box center [784, 220] width 669 height 32
type input "dji mini"
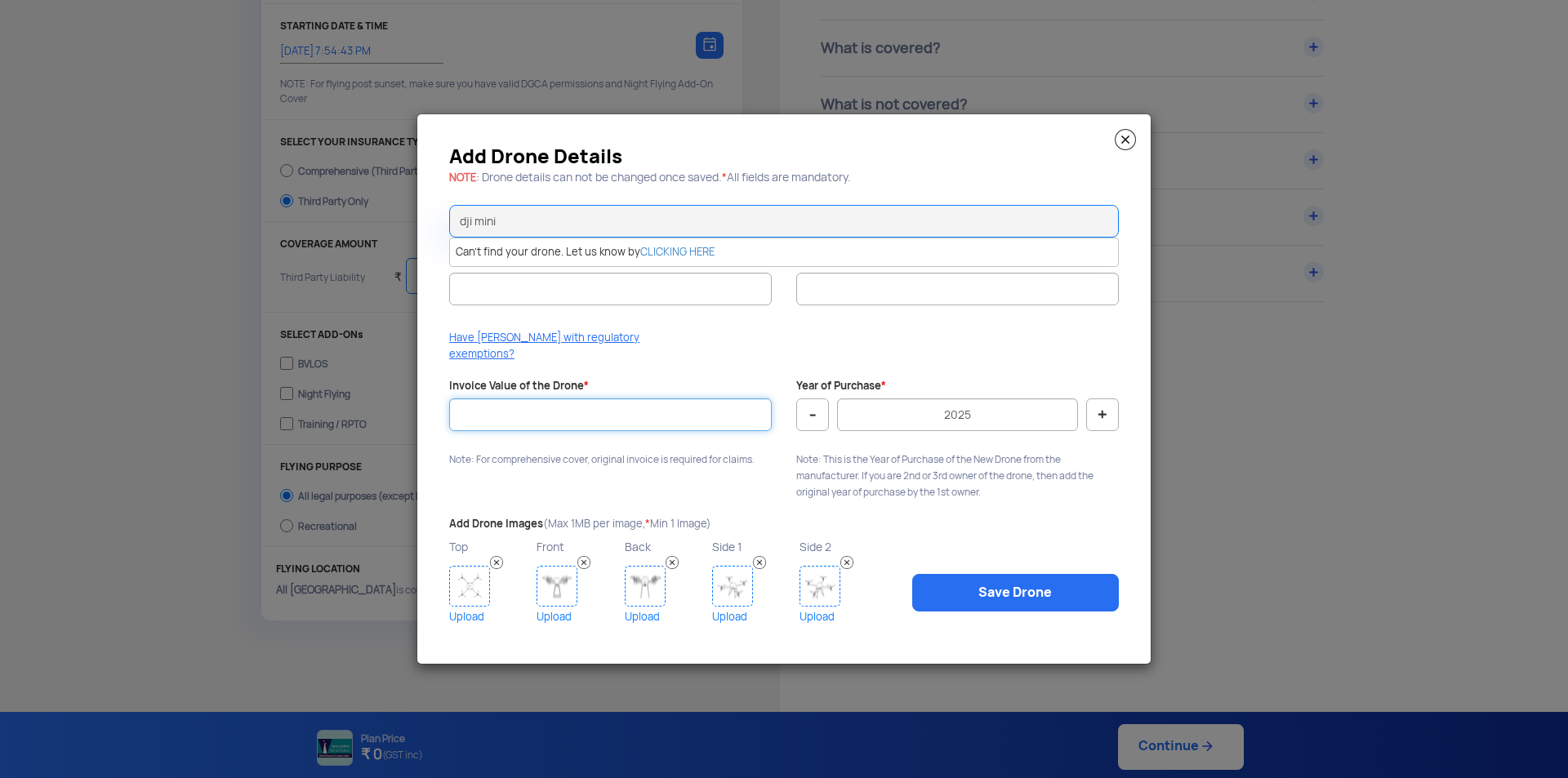
click at [546, 399] on input "Invoice Value of the Drone *" at bounding box center [610, 414] width 322 height 32
type input "100000"
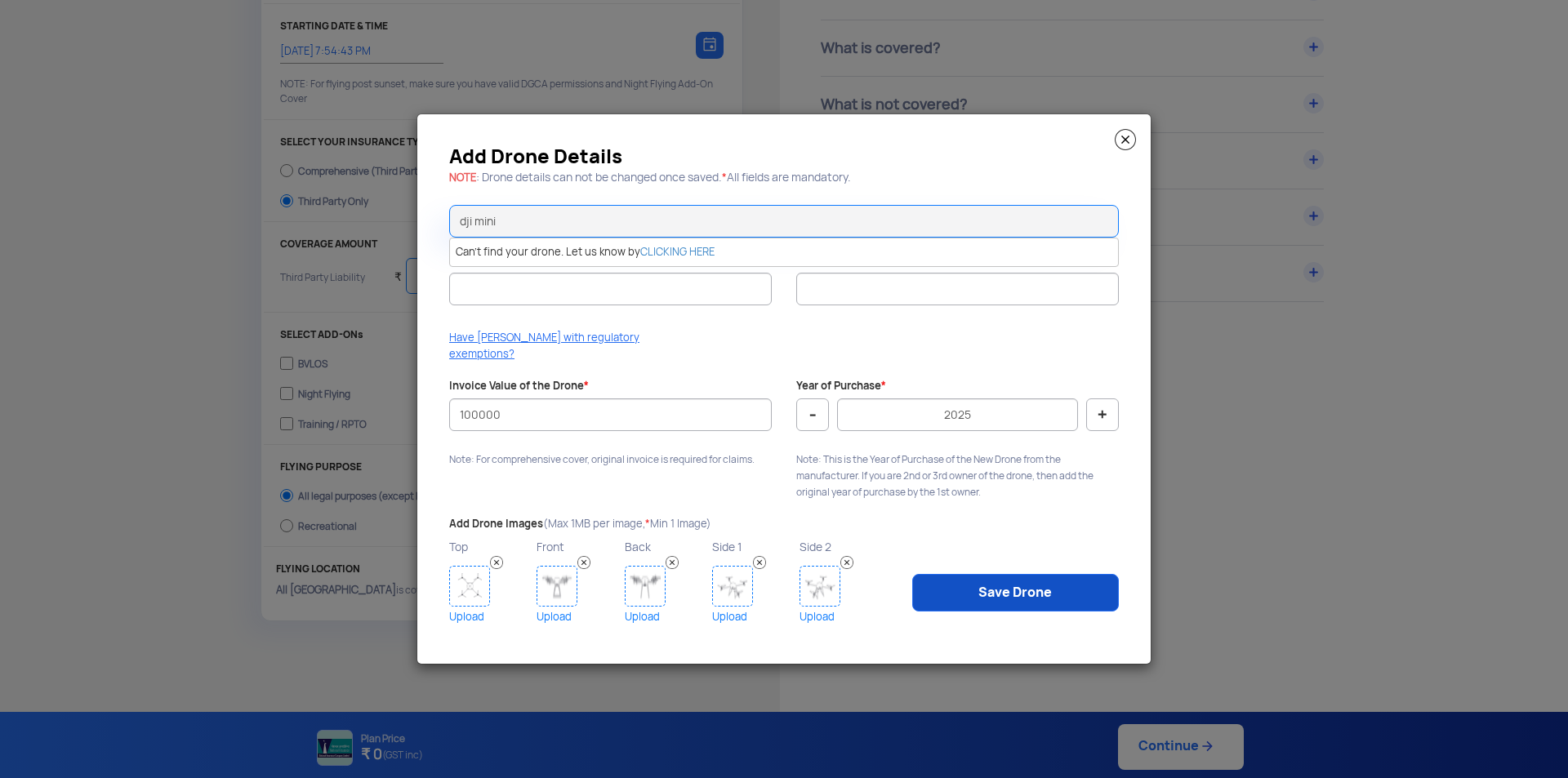
click at [993, 587] on link "Save Drone" at bounding box center [1015, 593] width 206 height 38
click at [567, 304] on input "UIN (Unique Identification Number) *" at bounding box center [610, 289] width 322 height 32
click at [436, 235] on div "Add Drone Details NOTE : Drone details can not be changed once saved. * All fie…" at bounding box center [784, 388] width 733 height 549
click at [497, 283] on input "UIN (Unique Identification Number) *" at bounding box center [610, 289] width 322 height 32
click at [1124, 146] on img at bounding box center [1125, 140] width 21 height 21
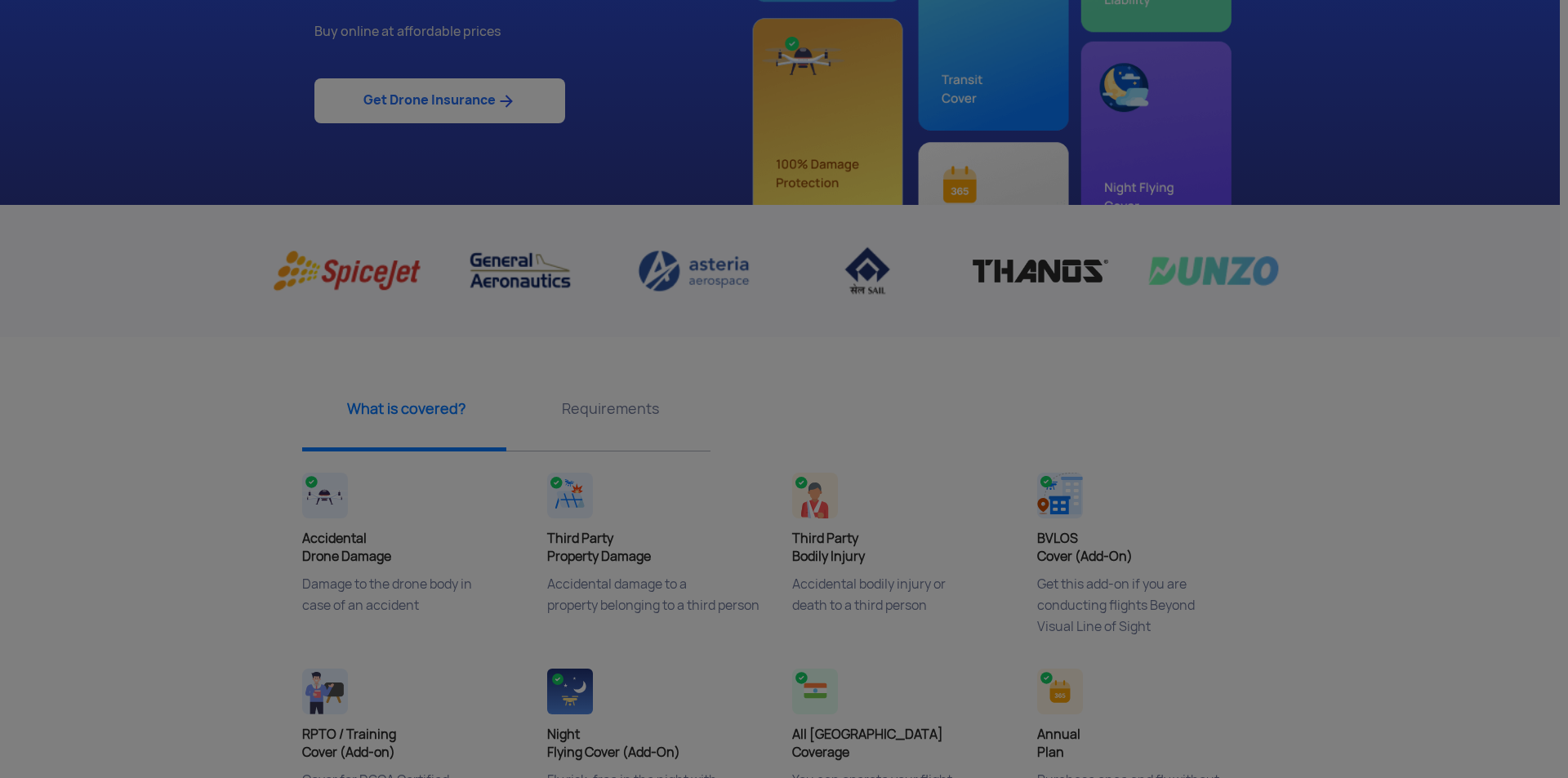
scroll to position [4, 0]
